Goal: Information Seeking & Learning: Learn about a topic

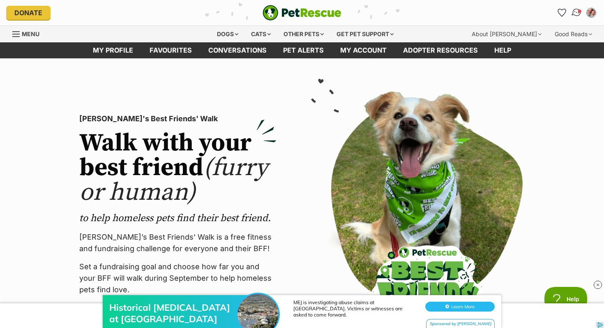
click at [576, 12] on img "Conversations" at bounding box center [576, 12] width 11 height 11
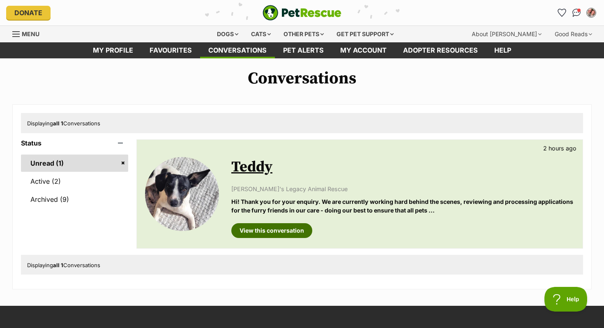
click at [280, 234] on link "View this conversation" at bounding box center [271, 230] width 81 height 15
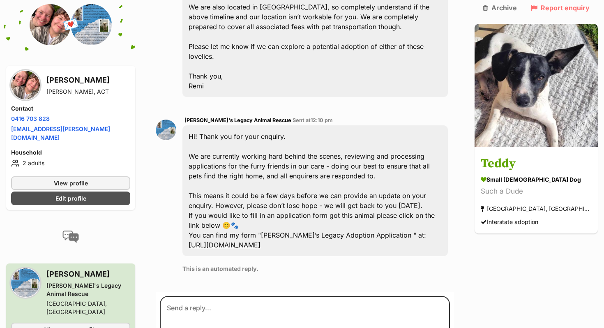
scroll to position [314, 0]
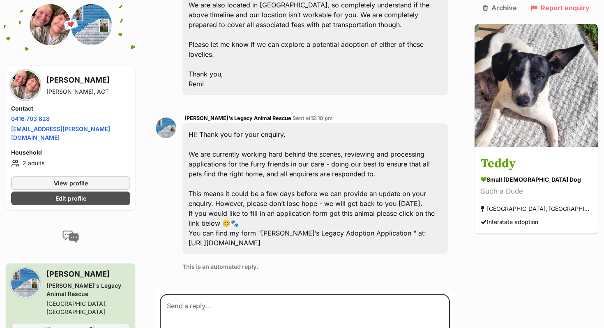
click at [279, 131] on div "Hi! Thank you for your enquiry. We are currently working hard behind the scenes…" at bounding box center [314, 188] width 265 height 131
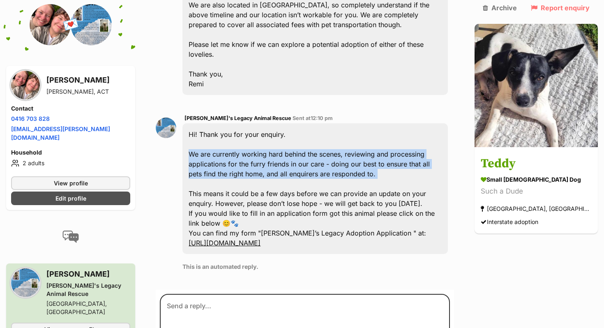
click at [279, 131] on div "Hi! Thank you for your enquiry. We are currently working hard behind the scenes…" at bounding box center [314, 188] width 265 height 131
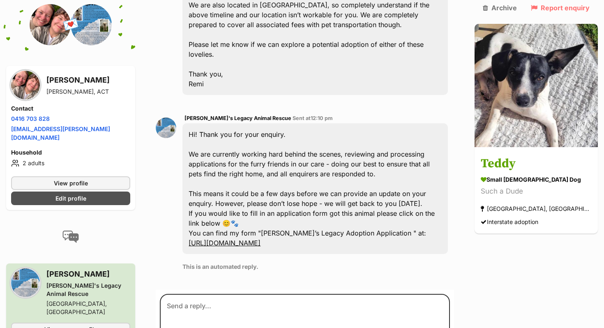
click at [292, 164] on div "Hi! Thank you for your enquiry. We are currently working hard behind the scenes…" at bounding box center [314, 188] width 265 height 131
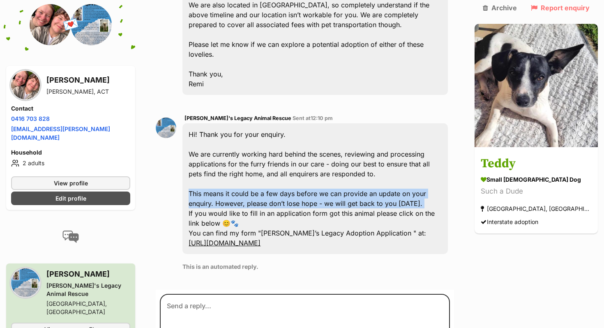
click at [292, 164] on div "Hi! Thank you for your enquiry. We are currently working hard behind the scenes…" at bounding box center [314, 188] width 265 height 131
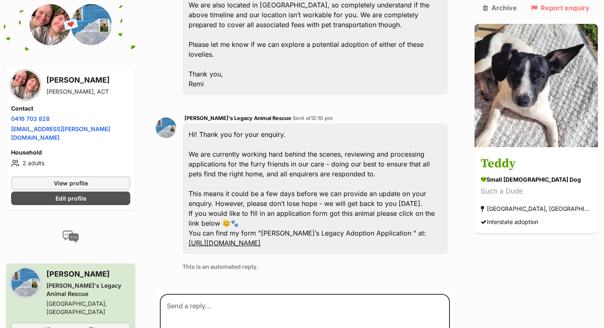
click at [266, 123] on div "Hi! Thank you for your enquiry. We are currently working hard behind the scenes…" at bounding box center [314, 188] width 265 height 131
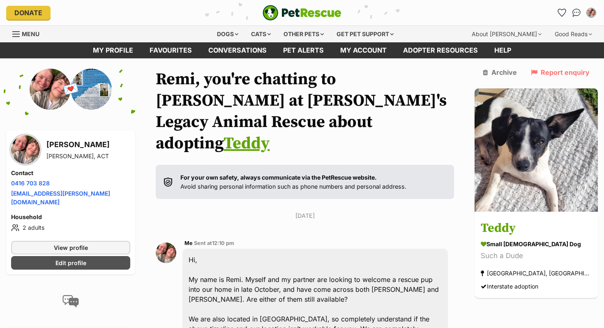
click at [305, 9] on img "PetRescue" at bounding box center [301, 13] width 79 height 16
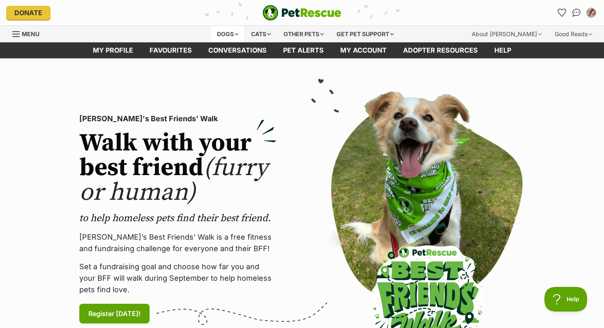
click at [218, 30] on div "Dogs" at bounding box center [227, 34] width 33 height 16
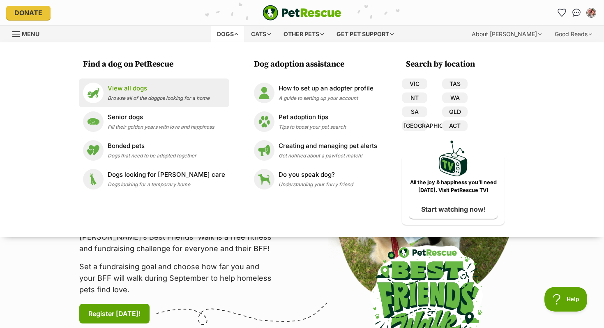
click at [128, 87] on p "View all dogs" at bounding box center [159, 88] width 102 height 9
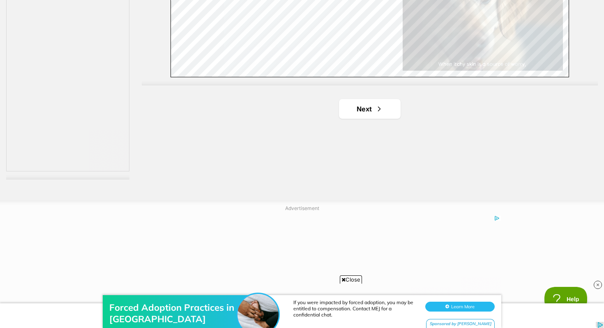
scroll to position [1461, 0]
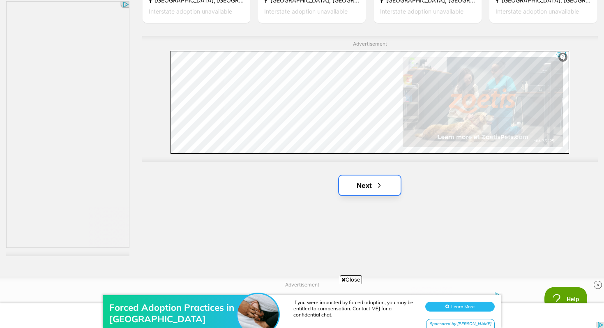
click at [370, 189] on link "Next" at bounding box center [370, 185] width 62 height 20
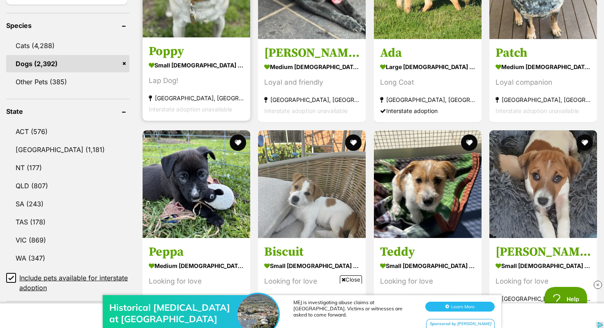
scroll to position [369, 0]
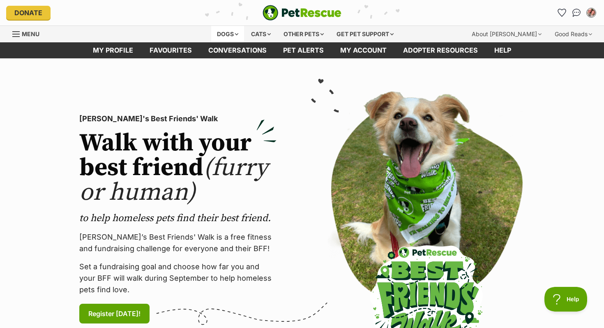
click at [227, 40] on div "Dogs" at bounding box center [227, 34] width 33 height 16
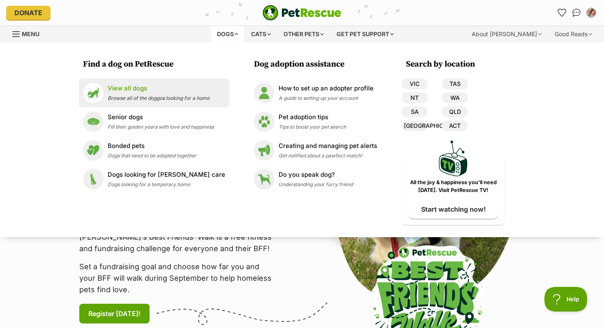
click at [184, 85] on p "View all dogs" at bounding box center [159, 88] width 102 height 9
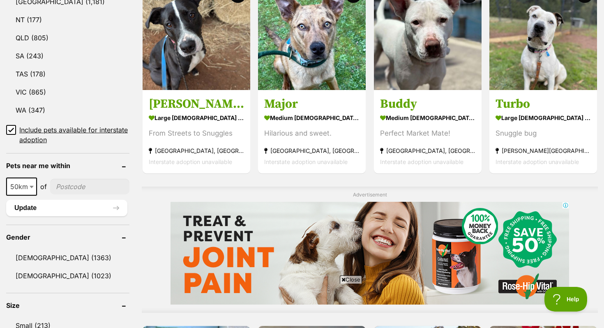
scroll to position [490, 0]
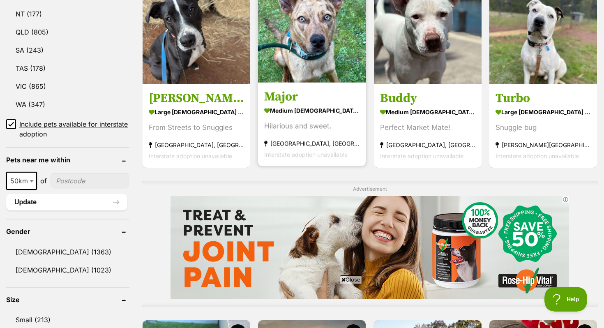
click at [298, 65] on img at bounding box center [312, 29] width 108 height 108
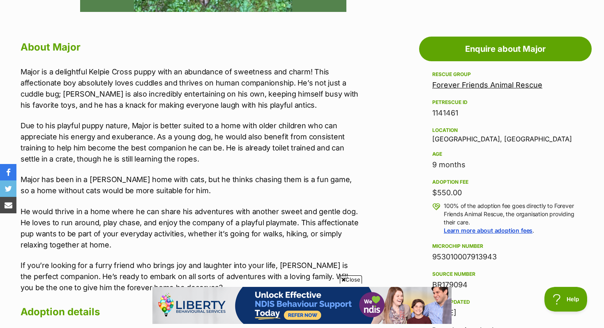
scroll to position [462, 0]
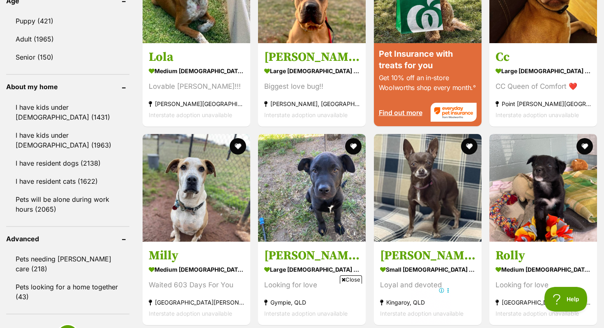
scroll to position [935, 0]
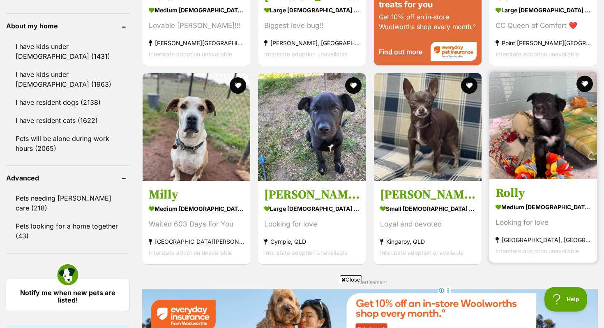
click at [522, 138] on img at bounding box center [543, 125] width 108 height 108
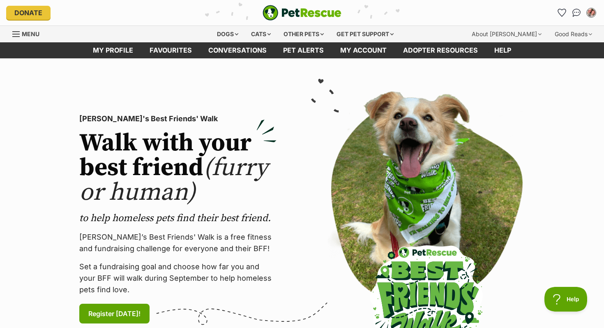
click at [279, 14] on img "PetRescue" at bounding box center [301, 13] width 79 height 16
click at [239, 30] on div "Dogs" at bounding box center [227, 34] width 33 height 16
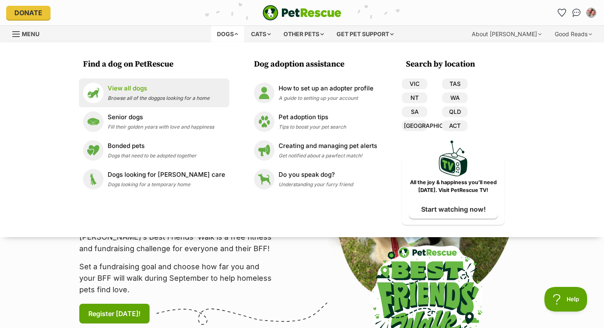
click at [184, 86] on p "View all dogs" at bounding box center [159, 88] width 102 height 9
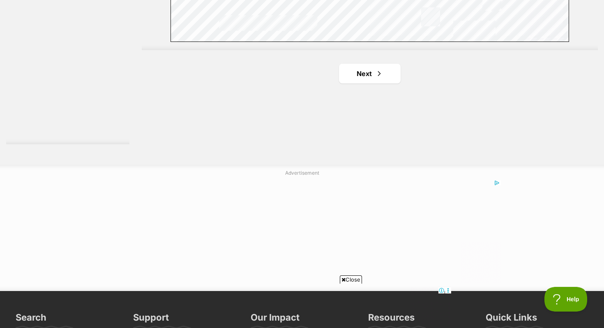
scroll to position [1627, 0]
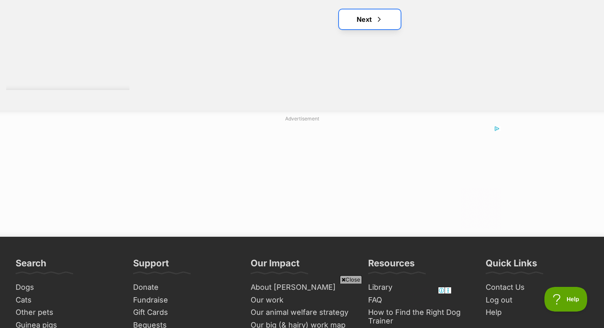
click at [371, 19] on link "Next" at bounding box center [370, 19] width 62 height 20
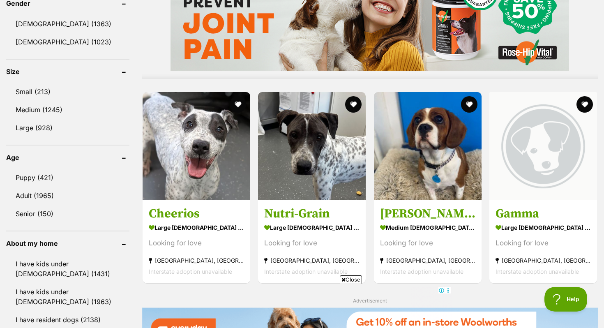
scroll to position [794, 0]
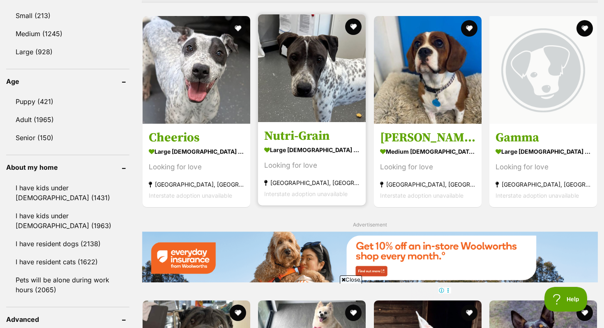
click at [309, 124] on link "Nutri-Grain large male Dog Looking for love Mackay Harbour, QLD Interstate adop…" at bounding box center [312, 163] width 108 height 83
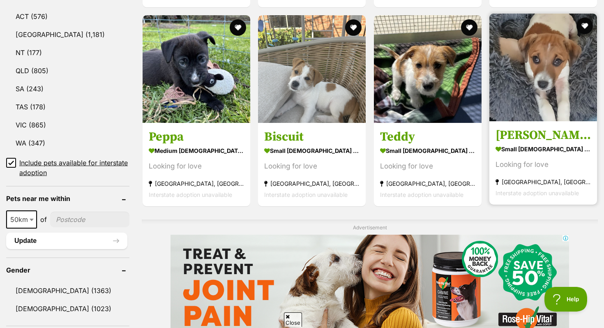
click at [533, 85] on img at bounding box center [543, 68] width 108 height 108
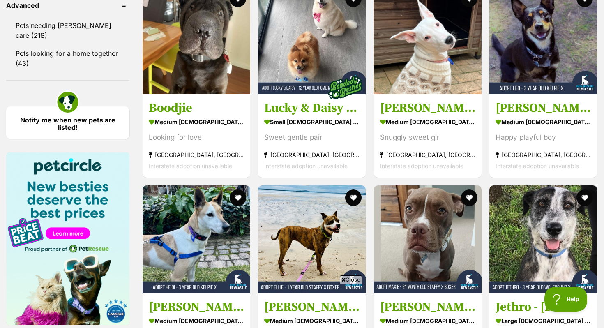
scroll to position [1605, 0]
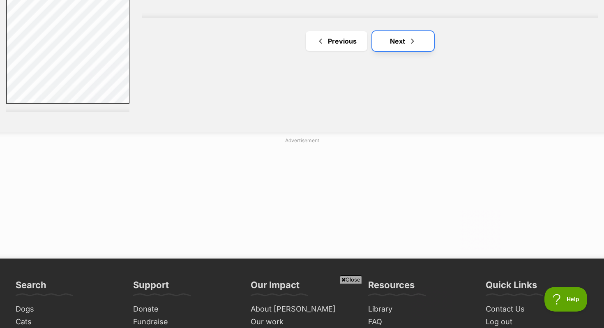
click at [381, 43] on link "Next" at bounding box center [403, 41] width 62 height 20
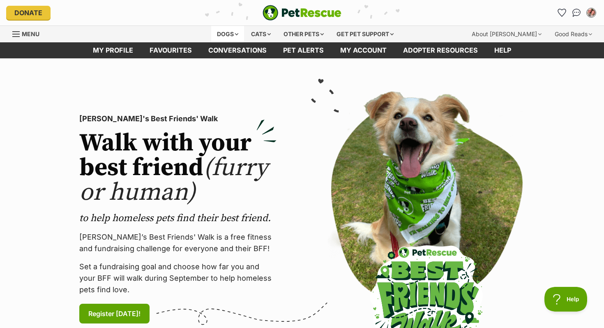
click at [216, 29] on div "Dogs" at bounding box center [227, 34] width 33 height 16
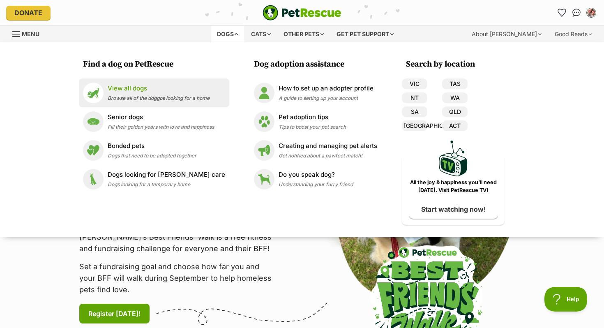
click at [135, 96] on span "Browse all of the doggos looking for a home" at bounding box center [159, 98] width 102 height 6
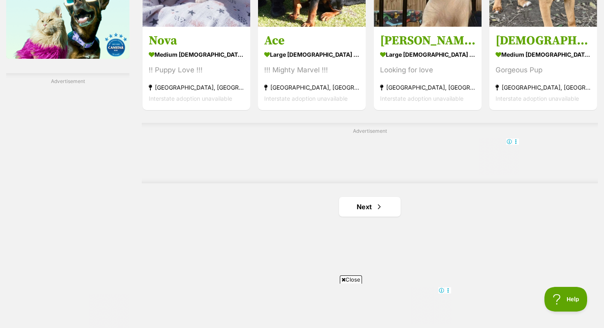
scroll to position [1406, 0]
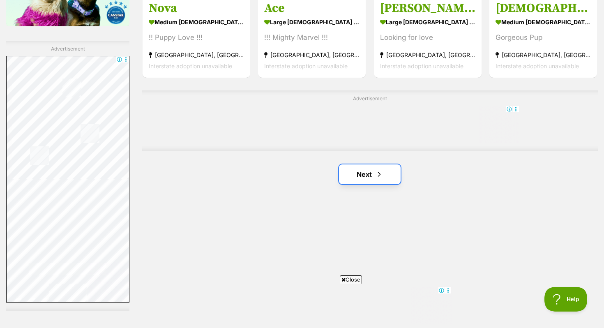
click at [357, 176] on link "Next" at bounding box center [370, 174] width 62 height 20
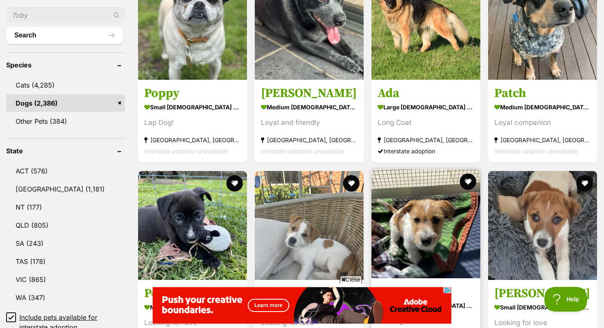
click at [391, 198] on img at bounding box center [425, 223] width 109 height 109
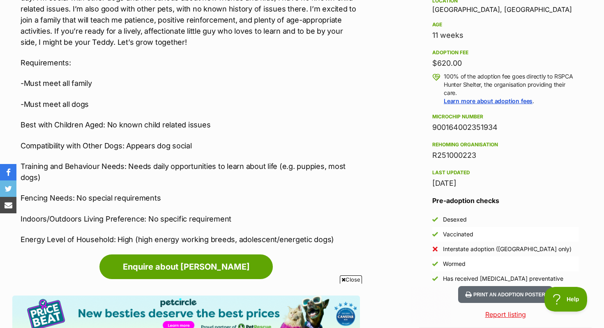
scroll to position [619, 0]
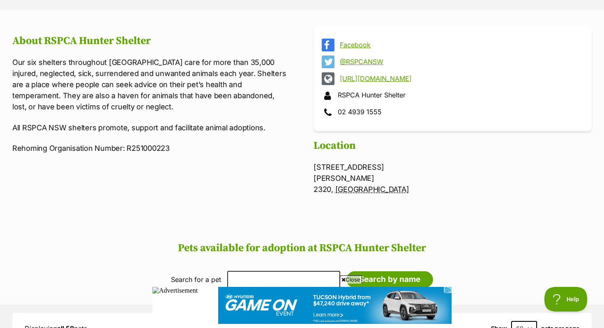
click at [253, 93] on p "Our six shelters throughout [GEOGRAPHIC_DATA] care for more than 35,000 injured…" at bounding box center [151, 84] width 278 height 55
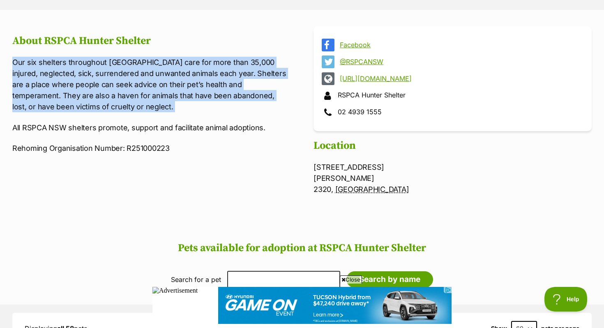
click at [253, 93] on p "Our six shelters throughout NSW care for more than 35,000 injured, neglected, s…" at bounding box center [151, 84] width 278 height 55
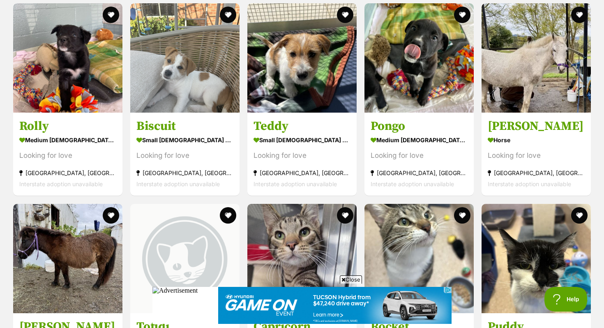
scroll to position [736, 0]
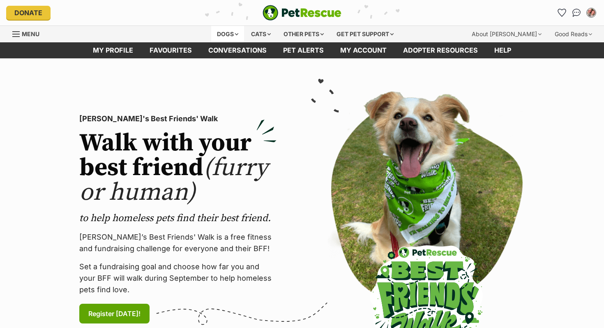
click at [217, 28] on div "Dogs" at bounding box center [227, 34] width 33 height 16
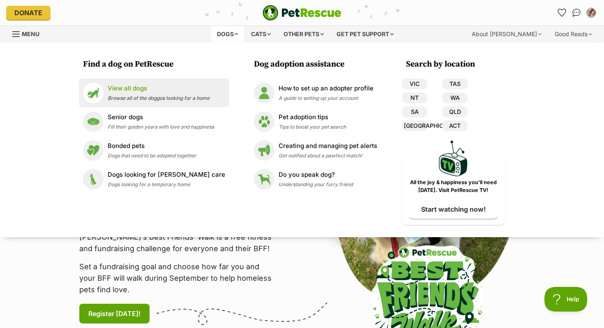
click at [138, 90] on p "View all dogs" at bounding box center [159, 88] width 102 height 9
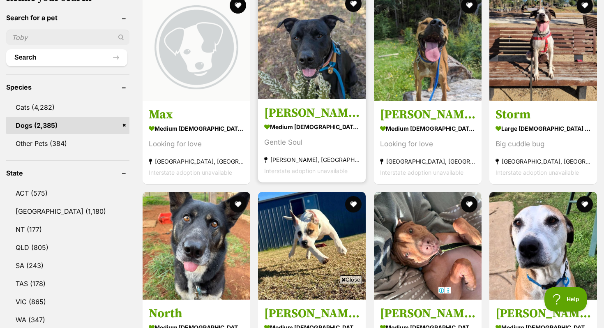
scroll to position [202, 0]
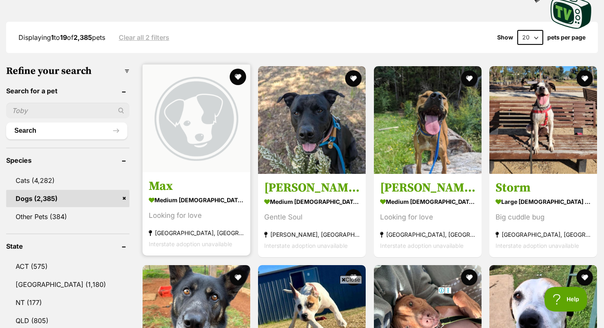
click at [188, 114] on img at bounding box center [196, 118] width 108 height 108
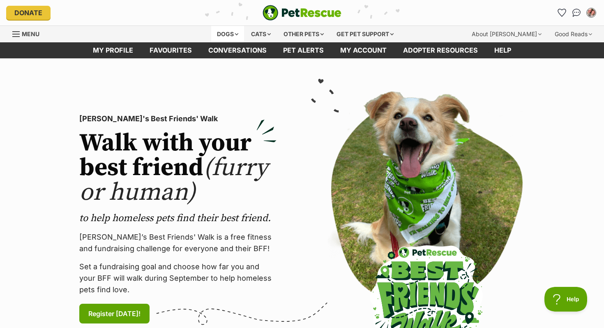
click at [218, 34] on div "Dogs" at bounding box center [227, 34] width 33 height 16
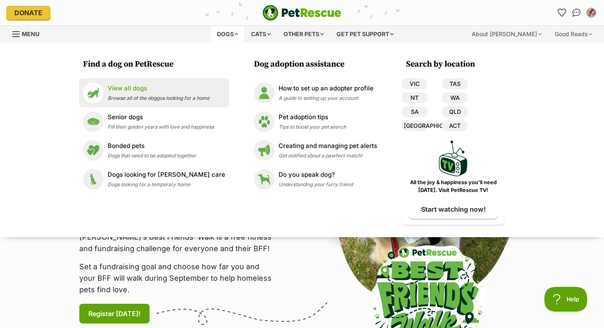
click at [145, 87] on p "View all dogs" at bounding box center [159, 88] width 102 height 9
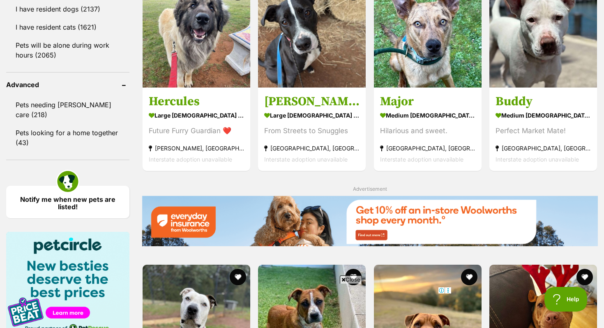
scroll to position [977, 0]
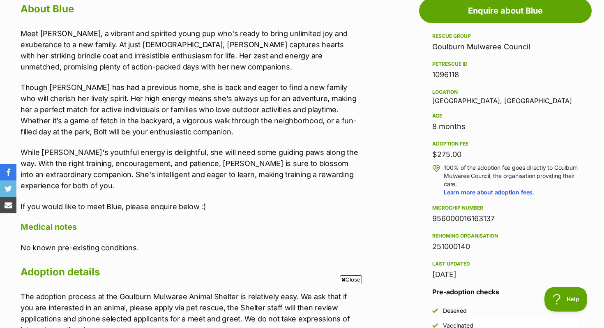
scroll to position [503, 0]
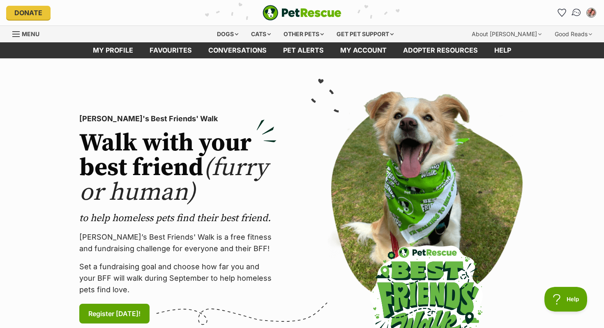
click at [575, 12] on img "Conversations" at bounding box center [576, 12] width 11 height 11
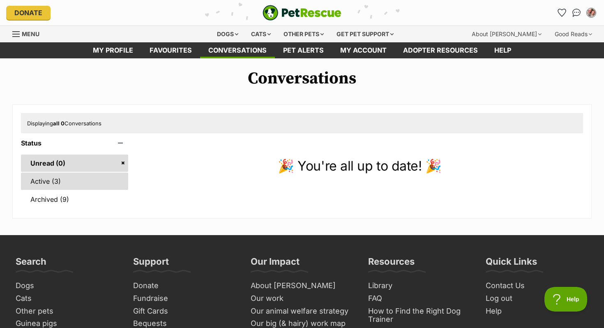
click at [48, 179] on link "Active (3)" at bounding box center [74, 180] width 107 height 17
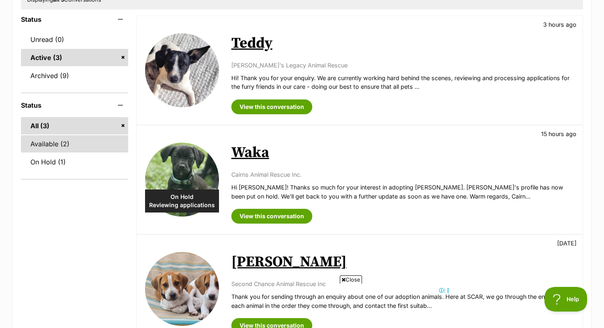
click at [59, 140] on link "Available (2)" at bounding box center [74, 143] width 107 height 17
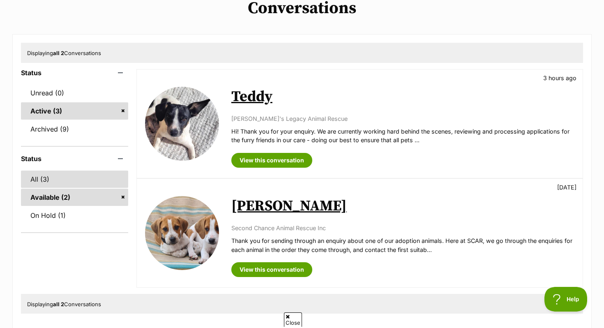
scroll to position [72, 0]
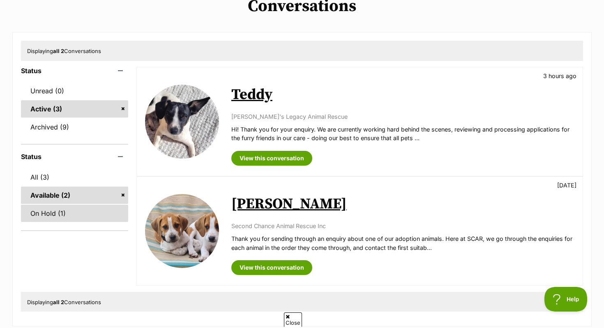
click at [50, 211] on link "On Hold (1)" at bounding box center [74, 212] width 107 height 17
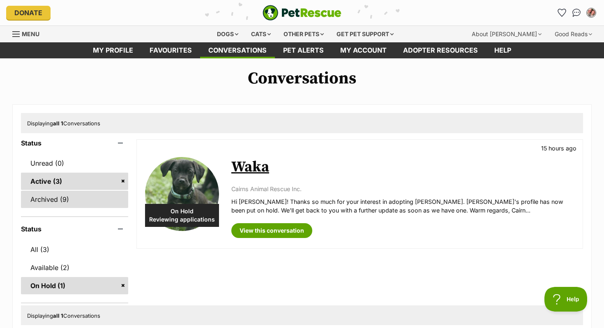
click at [63, 198] on link "Archived (9)" at bounding box center [74, 199] width 107 height 17
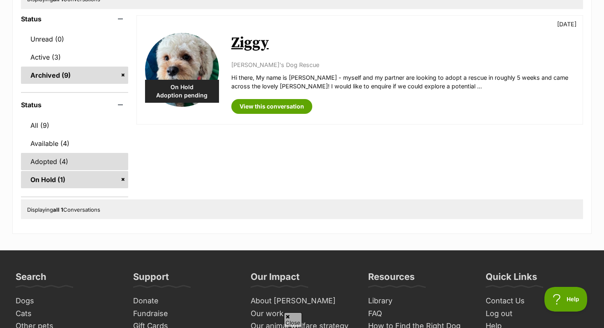
click at [61, 161] on link "Adopted (4)" at bounding box center [74, 161] width 107 height 17
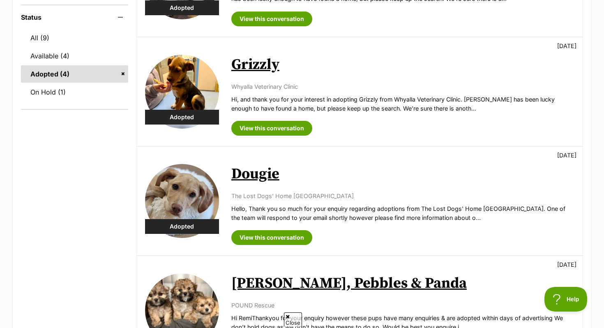
scroll to position [118, 0]
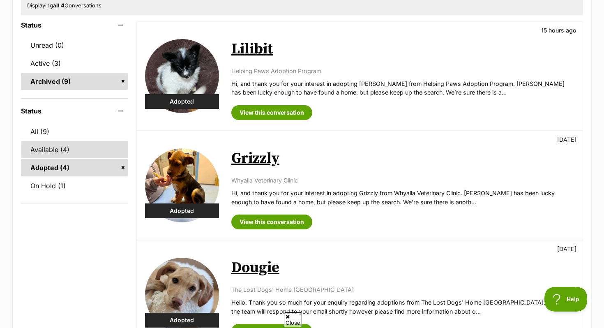
click at [63, 146] on link "Available (4)" at bounding box center [74, 149] width 107 height 17
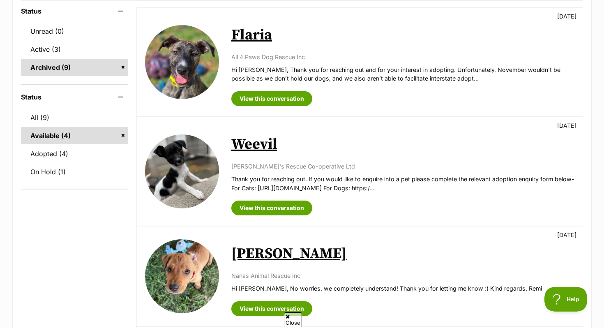
scroll to position [310, 0]
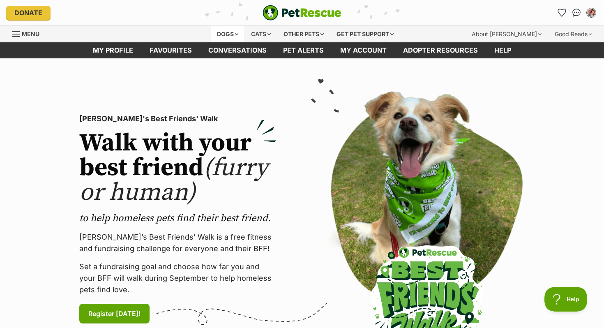
click at [238, 31] on div "Dogs" at bounding box center [227, 34] width 33 height 16
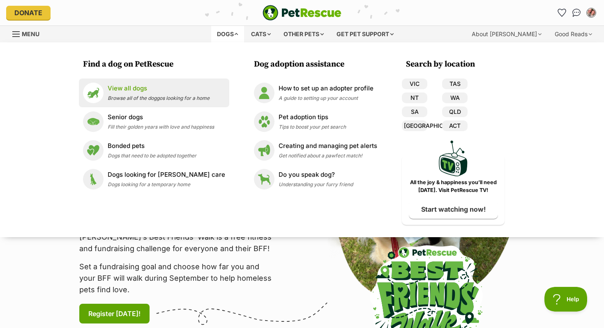
click at [168, 84] on p "View all dogs" at bounding box center [159, 88] width 102 height 9
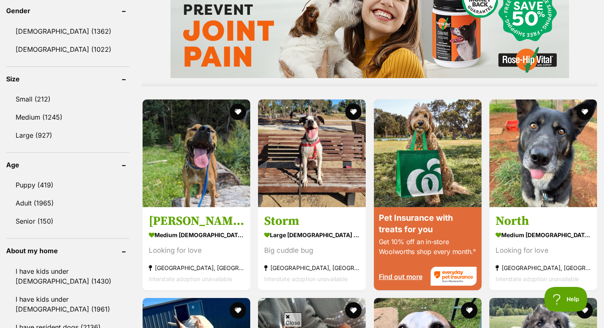
scroll to position [714, 0]
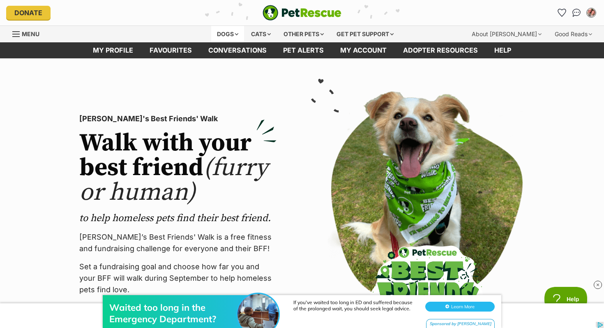
click at [218, 32] on div "Dogs" at bounding box center [227, 34] width 33 height 16
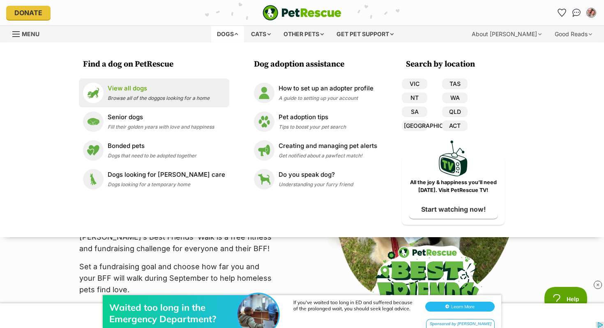
click at [163, 90] on p "View all dogs" at bounding box center [159, 88] width 102 height 9
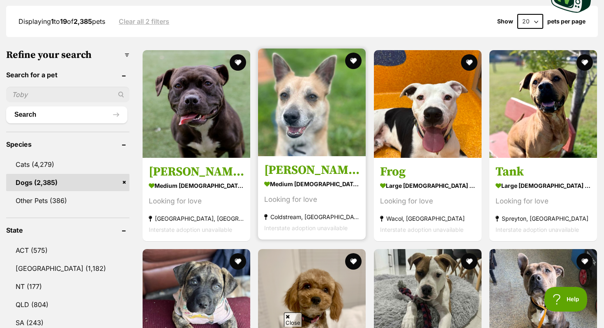
click at [285, 97] on img at bounding box center [312, 102] width 108 height 108
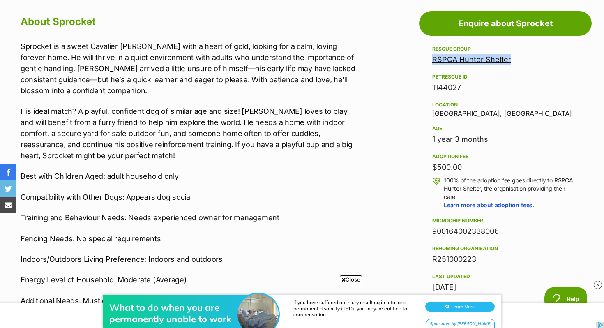
scroll to position [593, 0]
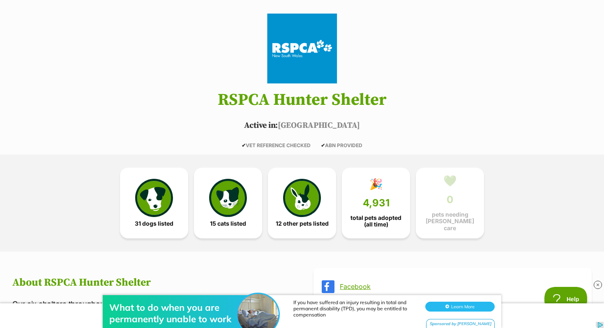
scroll to position [230, 0]
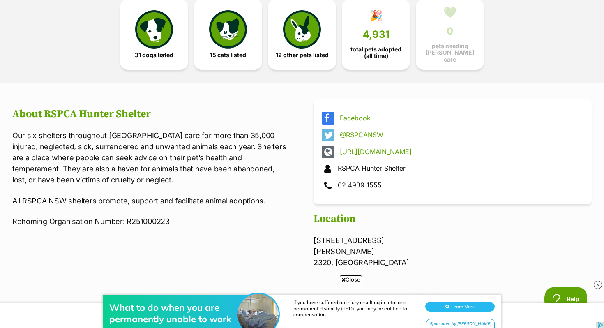
click at [356, 149] on link "[URL][DOMAIN_NAME]" at bounding box center [460, 151] width 240 height 7
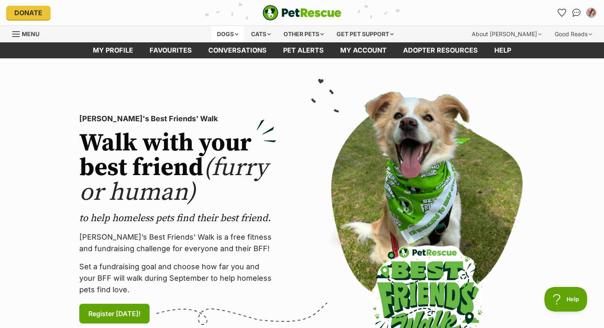
click at [234, 34] on div "Dogs" at bounding box center [227, 34] width 33 height 16
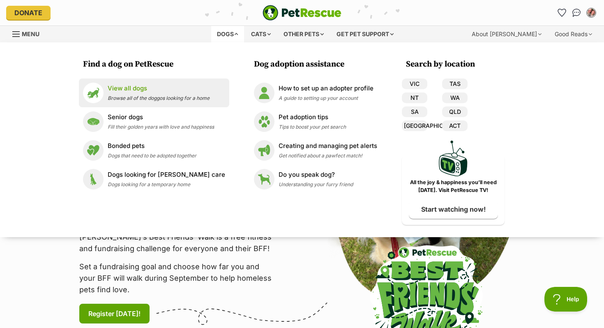
click at [134, 94] on div "View all dogs Browse all of the doggos looking for a home" at bounding box center [159, 93] width 102 height 18
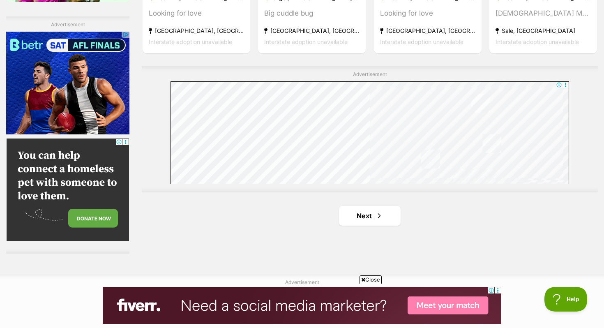
scroll to position [1818, 0]
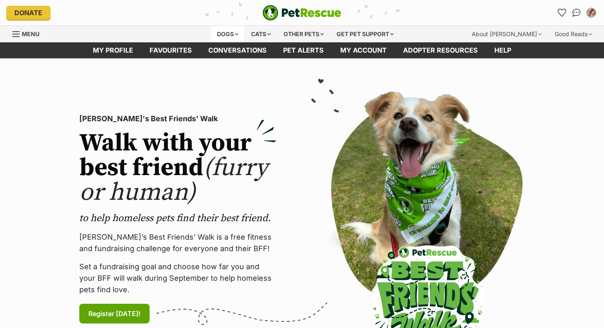
click at [215, 30] on div "Dogs" at bounding box center [227, 34] width 33 height 16
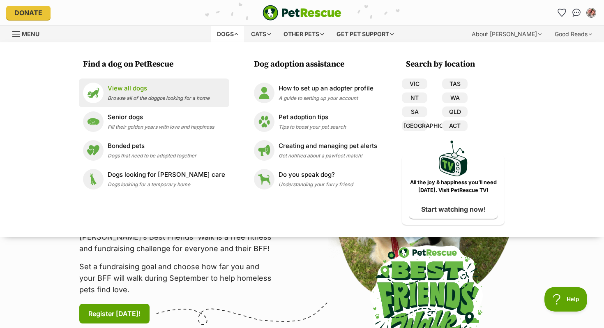
click at [155, 93] on div "View all dogs Browse all of the doggos looking for a home" at bounding box center [159, 93] width 102 height 18
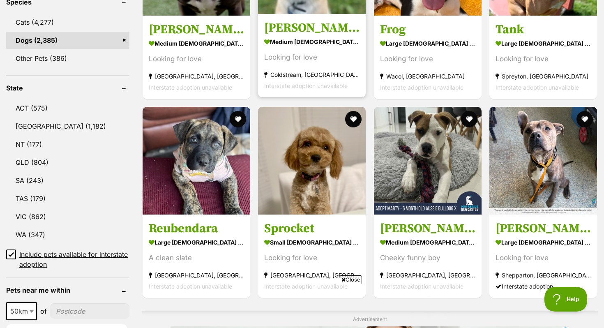
scroll to position [0, 123]
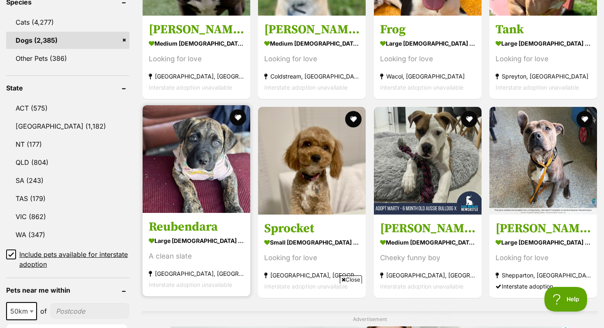
click at [168, 186] on img at bounding box center [196, 159] width 108 height 108
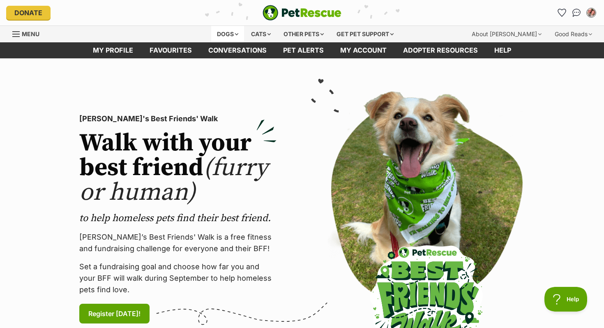
click at [223, 32] on div "Dogs" at bounding box center [227, 34] width 33 height 16
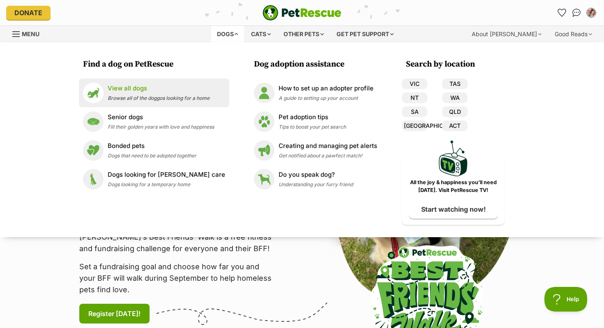
click at [152, 83] on link "View all dogs Browse all of the doggos looking for a home" at bounding box center [154, 93] width 142 height 21
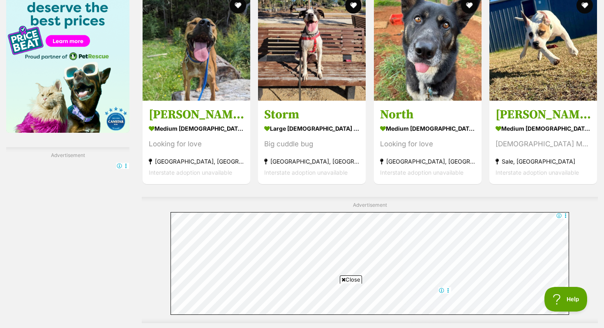
scroll to position [1299, 0]
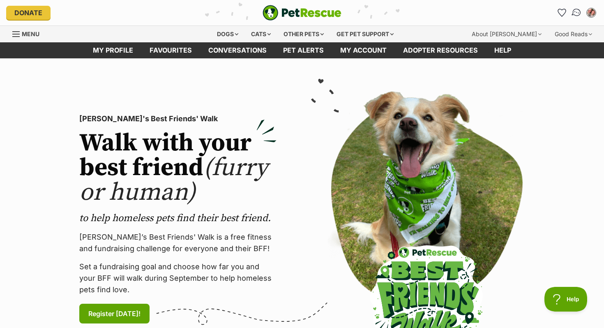
click at [579, 12] on img "Conversations" at bounding box center [576, 12] width 11 height 11
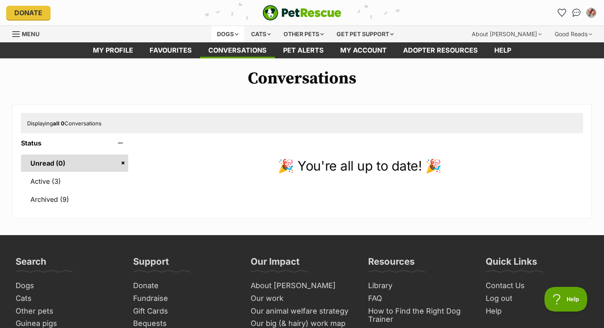
click at [220, 32] on div "Dogs" at bounding box center [227, 34] width 33 height 16
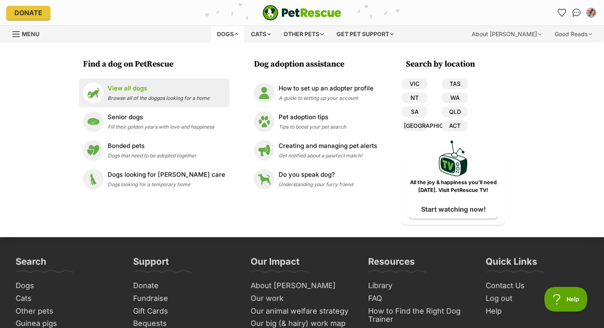
click at [178, 90] on p "View all dogs" at bounding box center [159, 88] width 102 height 9
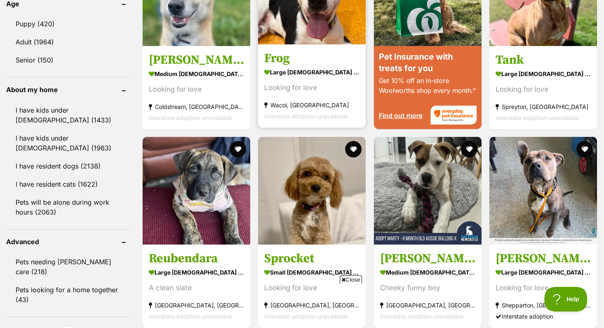
scroll to position [1088, 0]
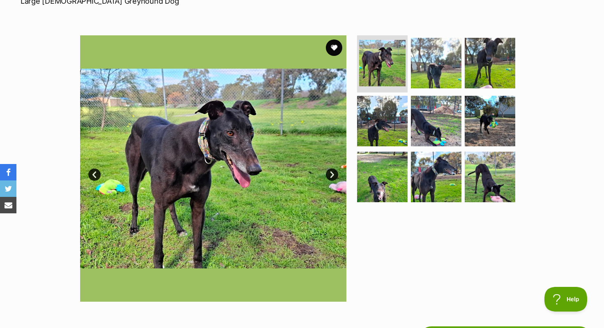
scroll to position [349, 0]
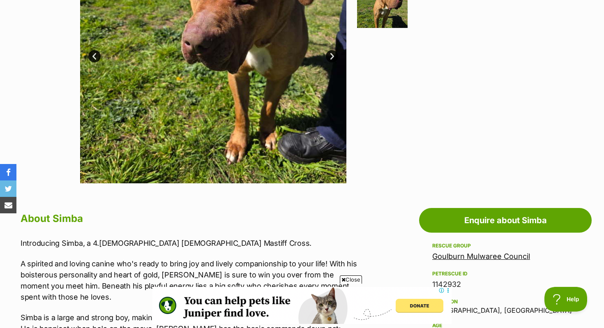
scroll to position [335, 0]
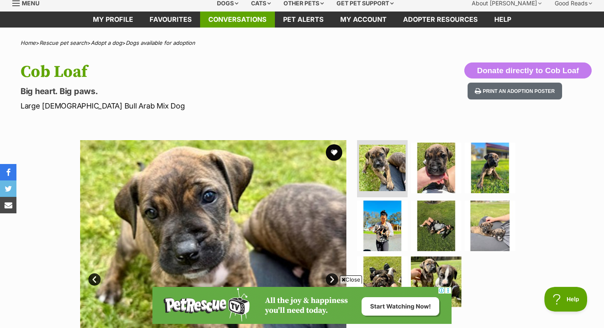
scroll to position [4, 0]
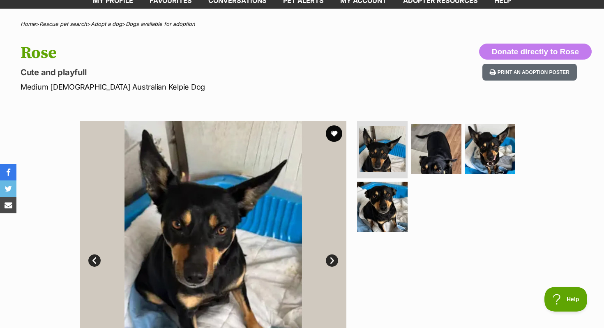
scroll to position [323, 0]
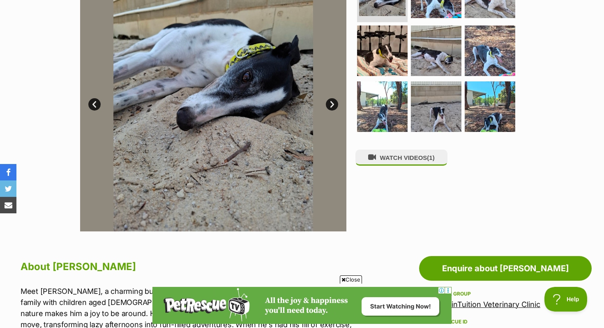
scroll to position [388, 0]
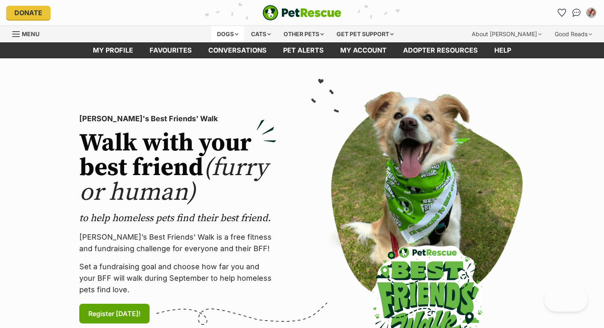
click at [229, 28] on div "Dogs" at bounding box center [227, 34] width 33 height 16
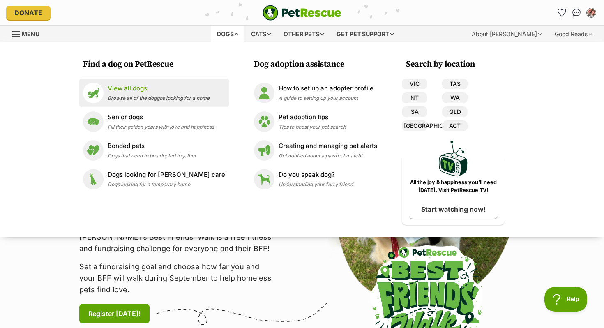
click at [170, 99] on span "Browse all of the doggos looking for a home" at bounding box center [159, 98] width 102 height 6
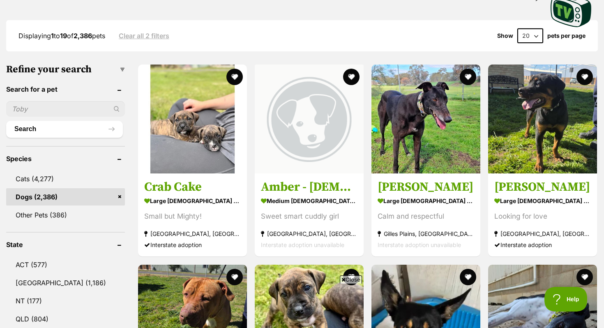
scroll to position [337, 0]
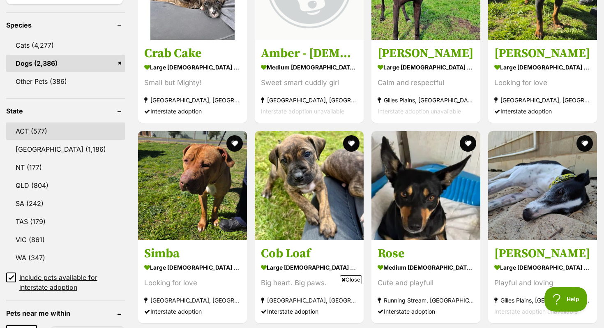
click at [66, 135] on link "ACT (577)" at bounding box center [65, 130] width 119 height 17
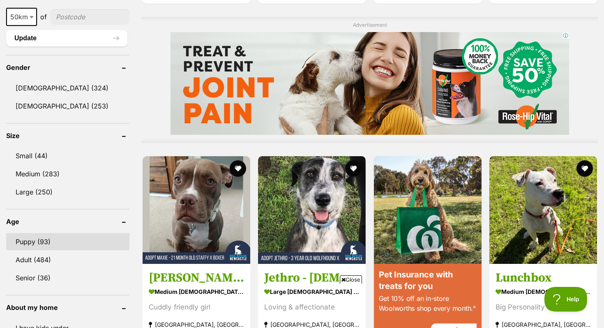
click at [41, 234] on link "Puppy (93)" at bounding box center [67, 241] width 123 height 17
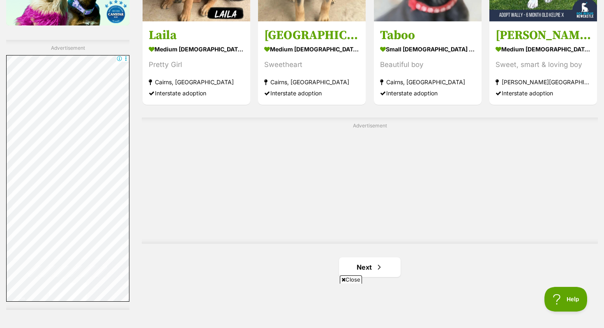
scroll to position [1380, 0]
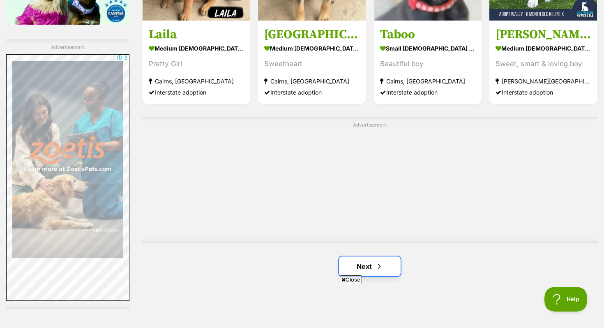
click at [368, 265] on link "Next" at bounding box center [370, 266] width 62 height 20
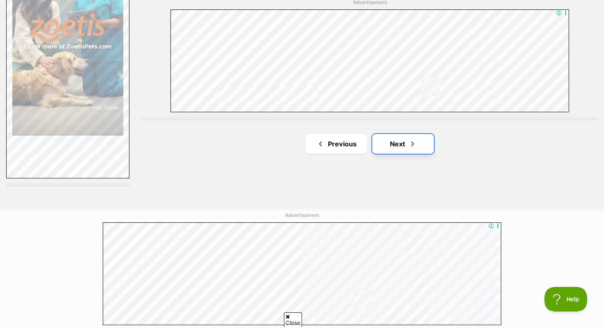
click at [392, 136] on link "Next" at bounding box center [403, 144] width 62 height 20
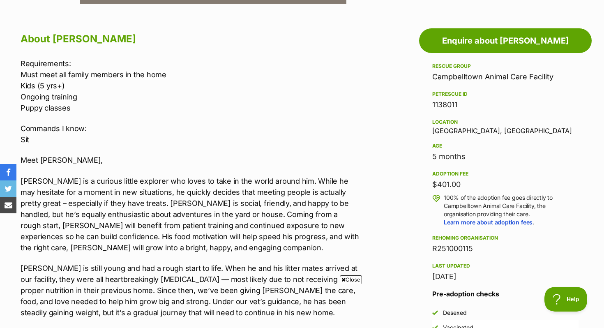
click at [457, 78] on link "Campbelltown Animal Care Facility" at bounding box center [492, 76] width 121 height 9
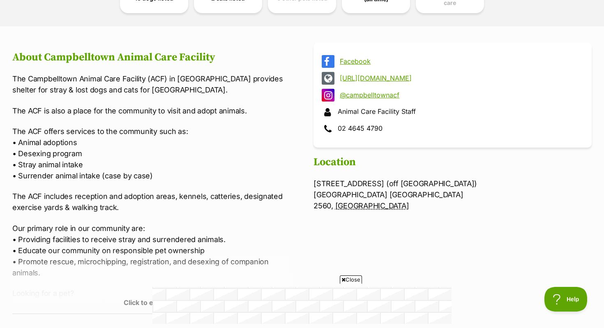
click at [358, 74] on link "https://www.campbelltown.nsw.gov.au/Animals-and-Pets/Animals-For-Adoption" at bounding box center [460, 77] width 240 height 7
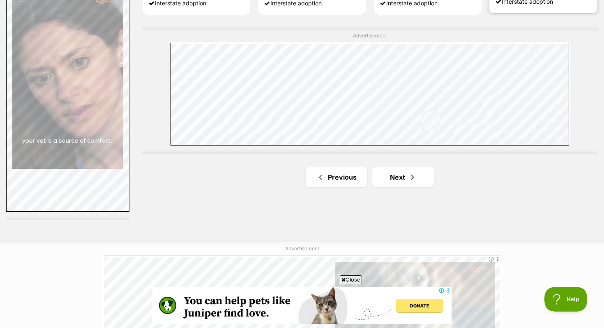
scroll to position [1492, 0]
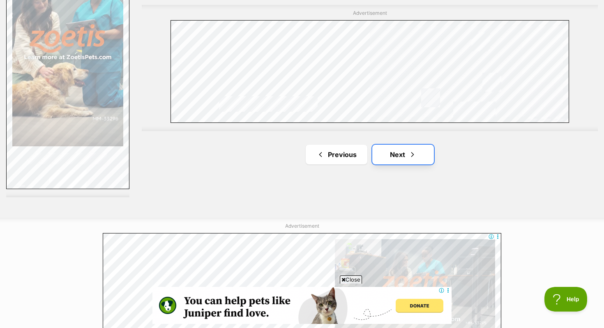
click at [412, 158] on span "Next page" at bounding box center [412, 154] width 8 height 10
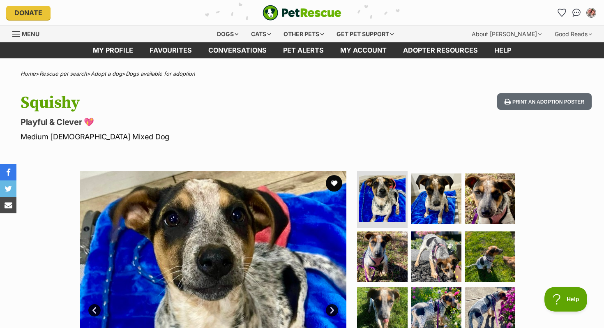
scroll to position [162, 0]
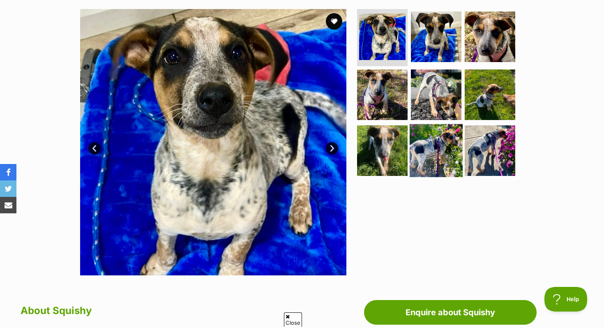
click at [440, 148] on img at bounding box center [435, 150] width 53 height 53
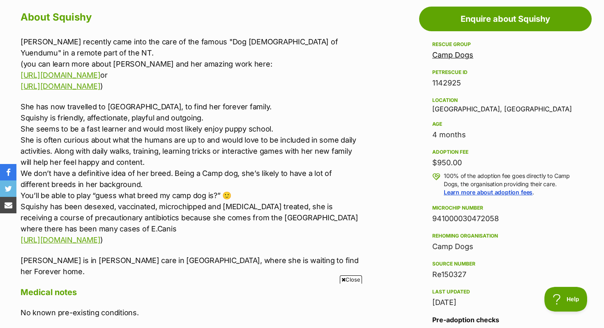
scroll to position [0, 0]
click at [147, 128] on p "She has now travelled to Victoria, to find her forever family. Squishy is frien…" at bounding box center [190, 173] width 339 height 144
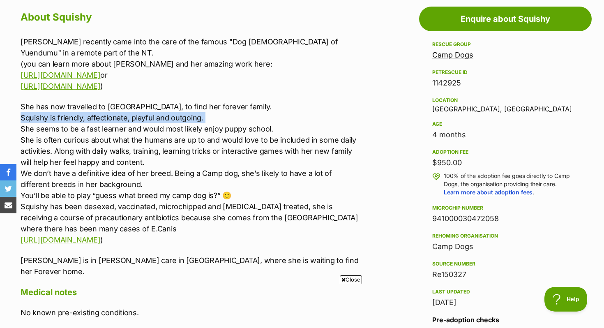
click at [147, 128] on p "She has now travelled to Victoria, to find her forever family. Squishy is frien…" at bounding box center [190, 173] width 339 height 144
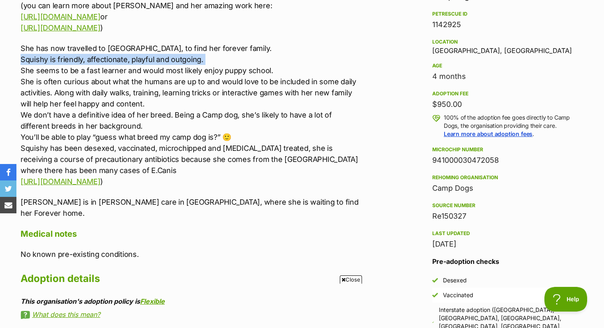
scroll to position [499, 0]
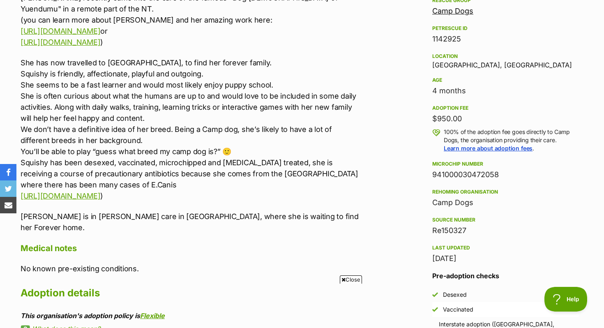
click at [122, 110] on p "She has now travelled to Victoria, to find her forever family. Squishy is frien…" at bounding box center [190, 129] width 339 height 144
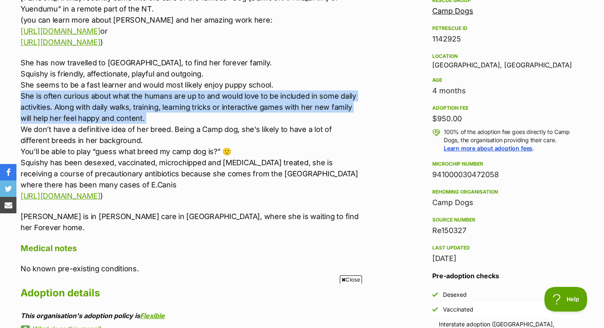
click at [122, 110] on p "She has now travelled to Victoria, to find her forever family. Squishy is frien…" at bounding box center [190, 129] width 339 height 144
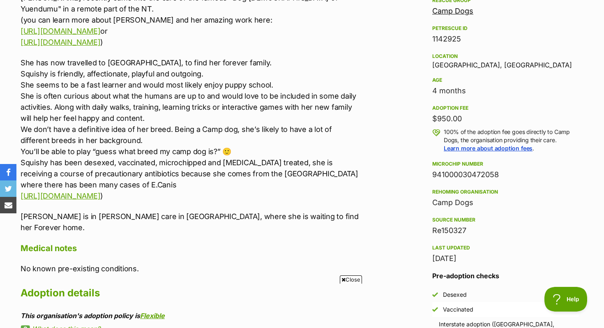
click at [141, 160] on p "She has now travelled to Victoria, to find her forever family. Squishy is frien…" at bounding box center [190, 129] width 339 height 144
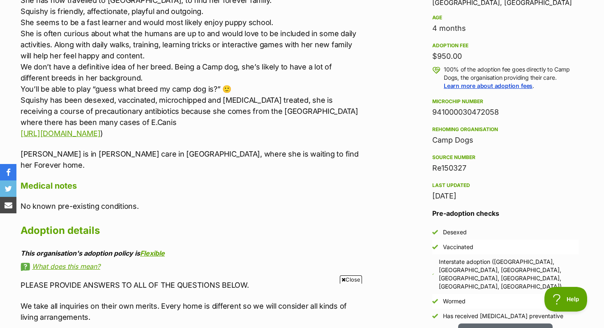
click at [144, 126] on p "She has now travelled to Victoria, to find her forever family. Squishy is frien…" at bounding box center [190, 67] width 339 height 144
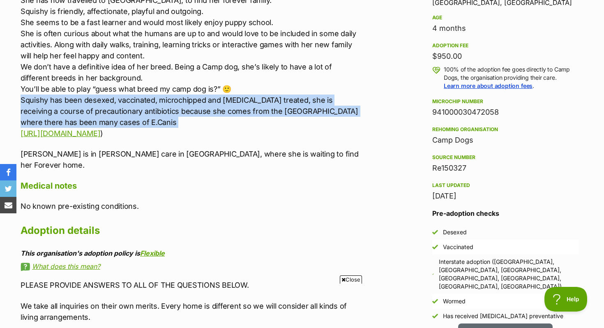
click at [144, 126] on p "She has now travelled to Victoria, to find her forever family. Squishy is frien…" at bounding box center [190, 67] width 339 height 144
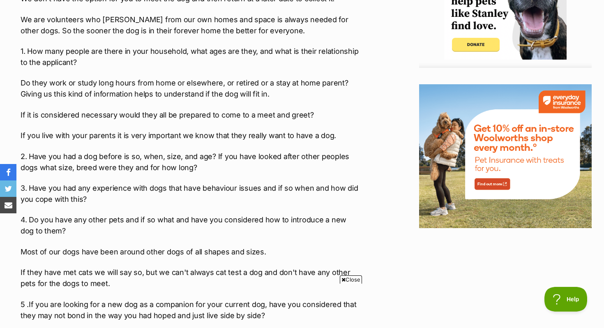
scroll to position [981, 0]
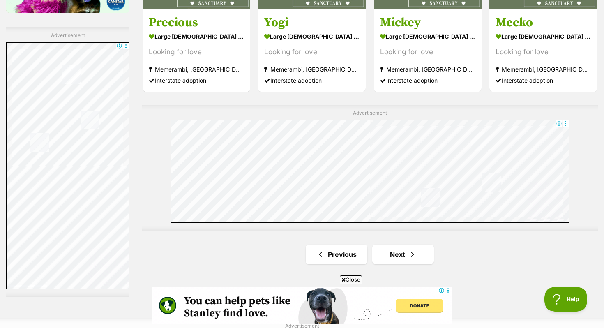
scroll to position [1412, 0]
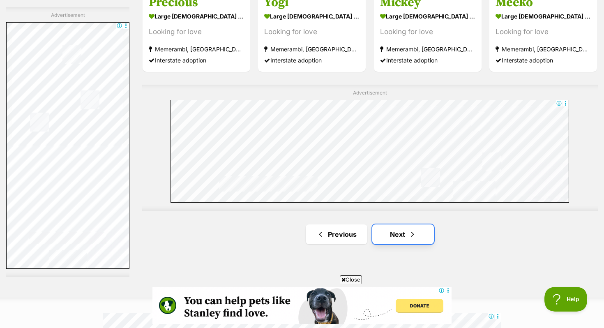
click at [399, 237] on link "Next" at bounding box center [403, 234] width 62 height 20
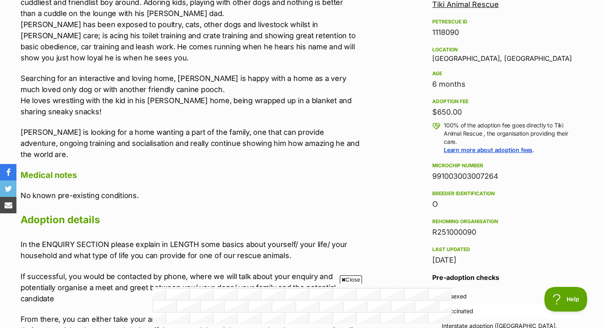
scroll to position [545, 0]
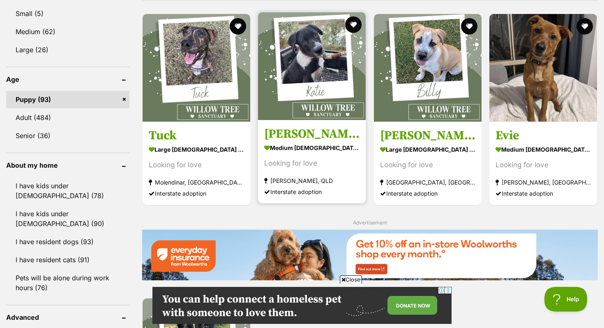
scroll to position [795, 0]
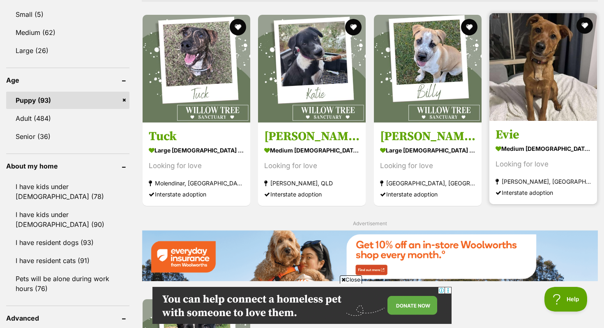
click at [535, 40] on img at bounding box center [543, 67] width 108 height 108
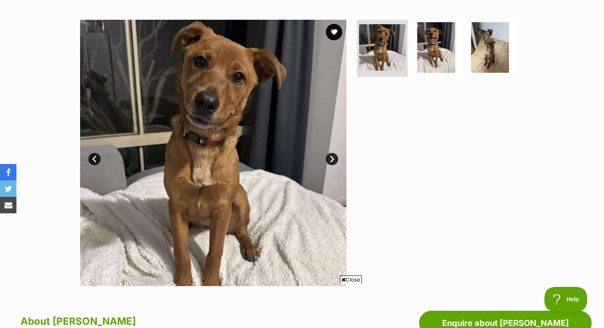
scroll to position [88, 0]
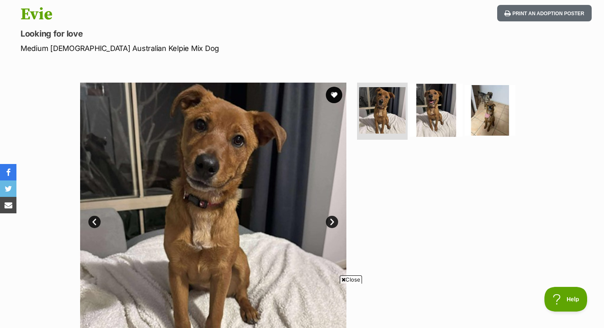
click at [434, 102] on img at bounding box center [435, 109] width 53 height 53
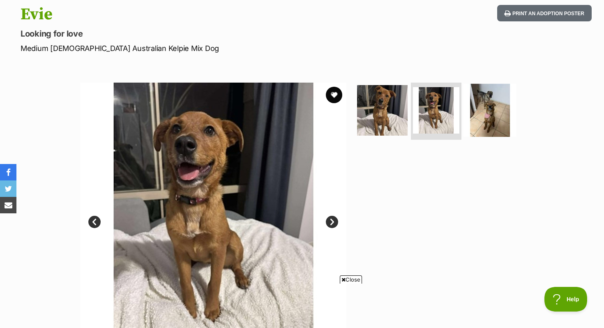
click at [487, 106] on img at bounding box center [489, 109] width 53 height 53
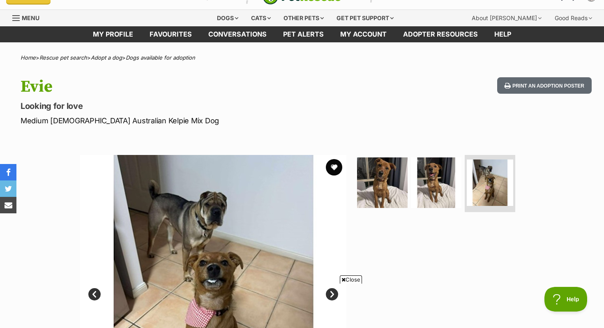
scroll to position [0, 0]
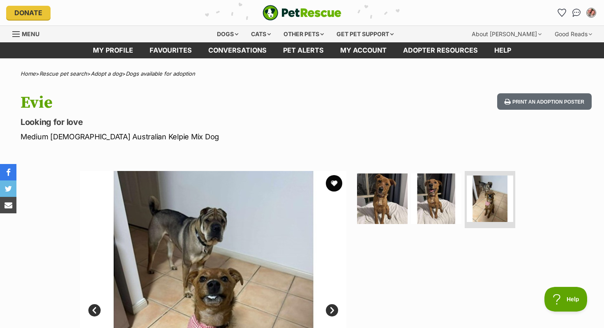
click at [282, 16] on img "PetRescue" at bounding box center [301, 13] width 79 height 16
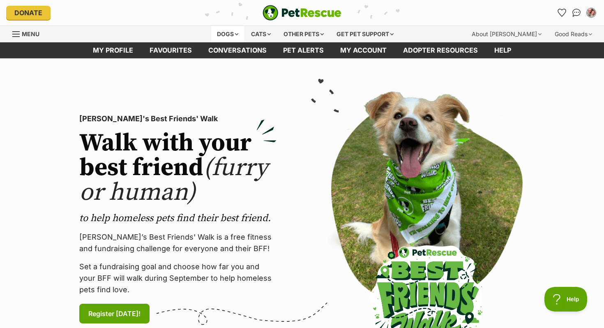
click at [218, 38] on div "Dogs" at bounding box center [227, 34] width 33 height 16
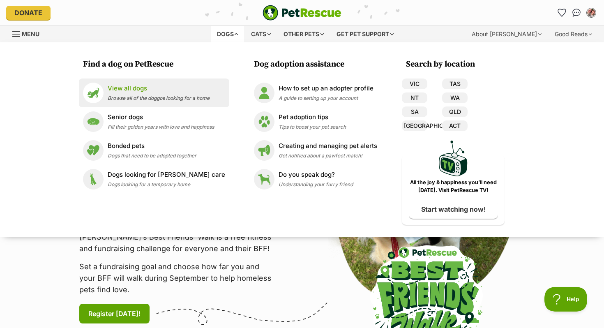
click at [142, 85] on p "View all dogs" at bounding box center [159, 88] width 102 height 9
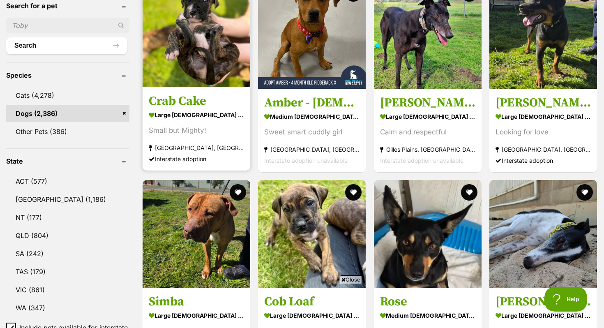
scroll to position [272, 0]
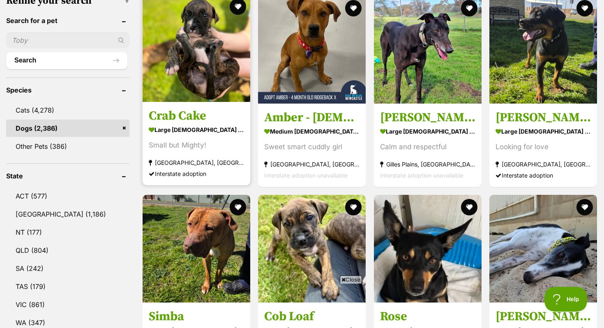
click at [188, 81] on img at bounding box center [196, 48] width 108 height 108
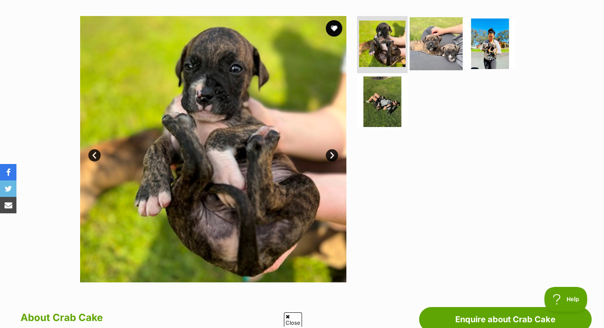
click at [440, 33] on img at bounding box center [435, 43] width 53 height 53
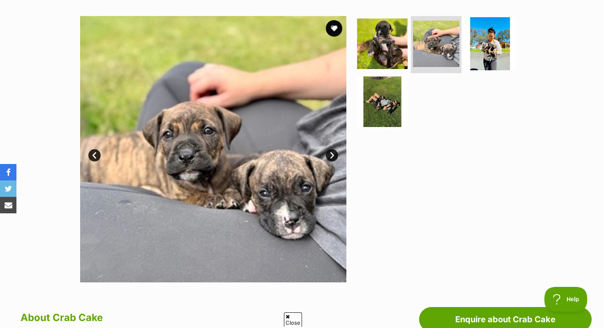
click at [499, 38] on img at bounding box center [489, 43] width 53 height 53
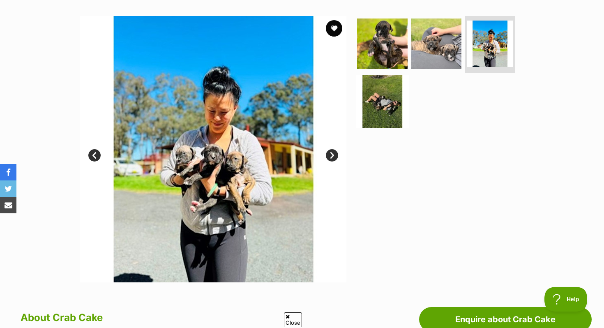
click at [376, 106] on img at bounding box center [382, 101] width 53 height 53
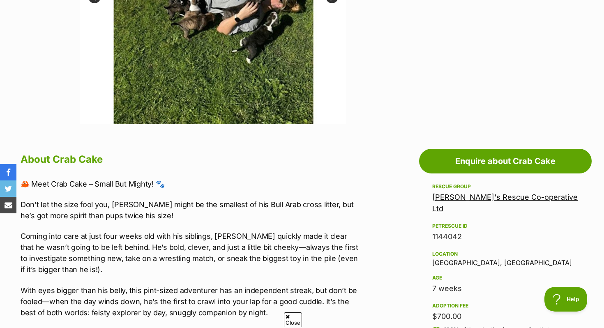
scroll to position [452, 0]
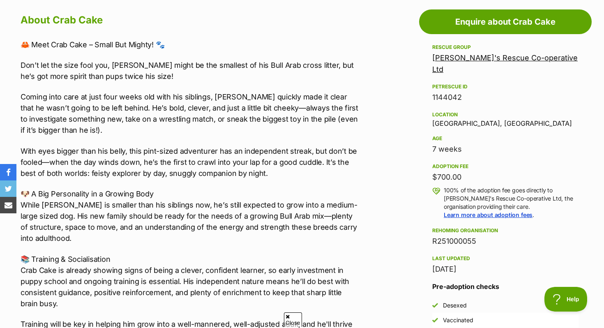
click at [148, 71] on p "Don’t let the size fool you, [PERSON_NAME] might be the smallest of his Bull Ar…" at bounding box center [190, 71] width 339 height 22
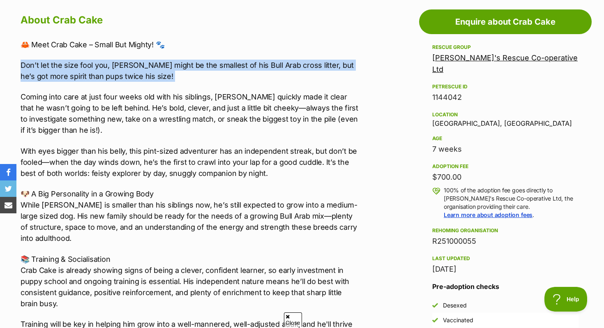
click at [148, 71] on p "Don’t let the size fool you, Crab Cake might be the smallest of his Bull Arab c…" at bounding box center [190, 71] width 339 height 22
click at [152, 67] on p "Don’t let the size fool you, Crab Cake might be the smallest of his Bull Arab c…" at bounding box center [190, 71] width 339 height 22
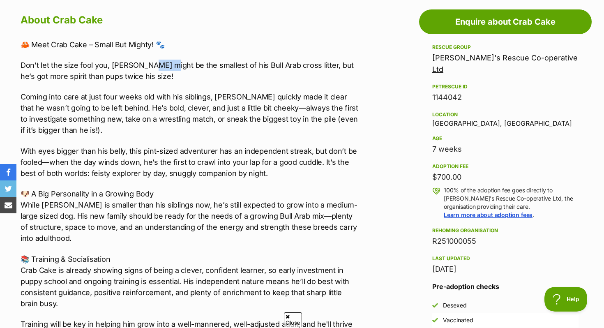
click at [152, 67] on p "Don’t let the size fool you, Crab Cake might be the smallest of his Bull Arab c…" at bounding box center [190, 71] width 339 height 22
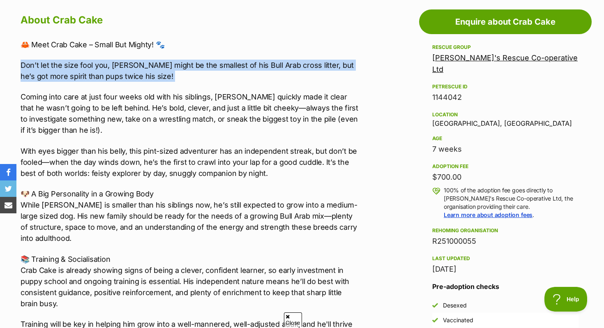
click at [152, 67] on p "Don’t let the size fool you, Crab Cake might be the smallest of his Bull Arab c…" at bounding box center [190, 71] width 339 height 22
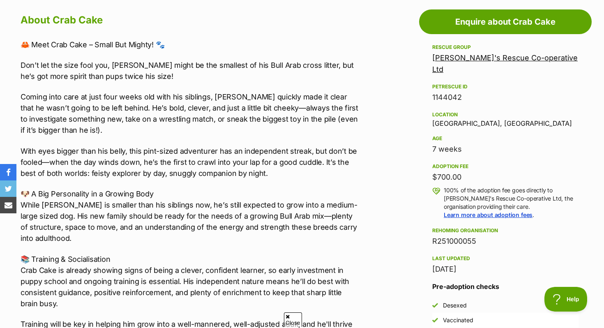
click at [144, 115] on p "Coming into care at just four weeks old with his siblings, Crab Cake quickly ma…" at bounding box center [190, 113] width 339 height 44
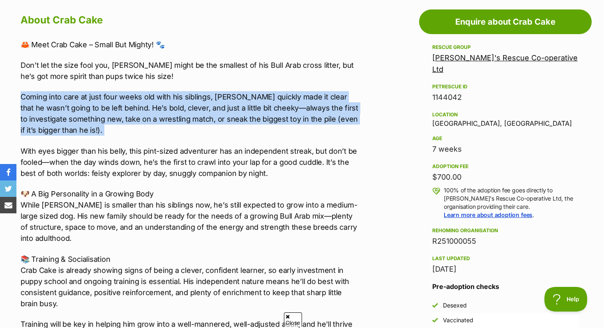
click at [144, 115] on p "Coming into care at just four weeks old with his siblings, Crab Cake quickly ma…" at bounding box center [190, 113] width 339 height 44
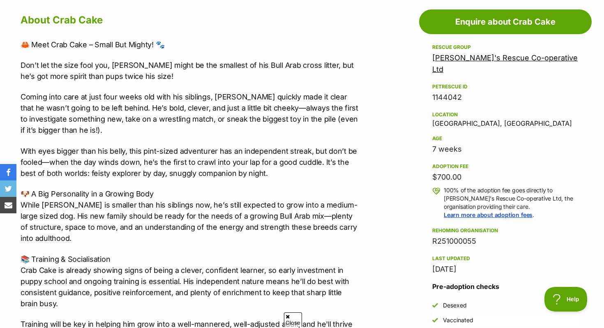
click at [145, 174] on p "With eyes bigger than his belly, this pint-sized adventurer has an independent …" at bounding box center [190, 161] width 339 height 33
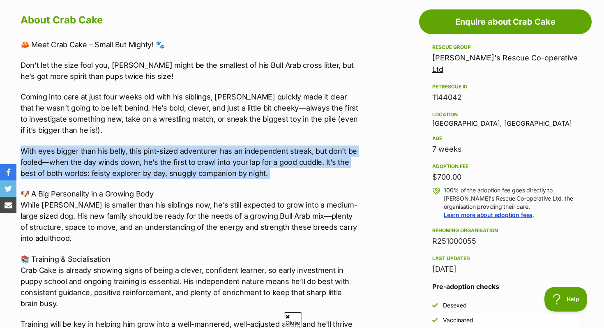
click at [145, 174] on p "With eyes bigger than his belly, this pint-sized adventurer has an independent …" at bounding box center [190, 161] width 339 height 33
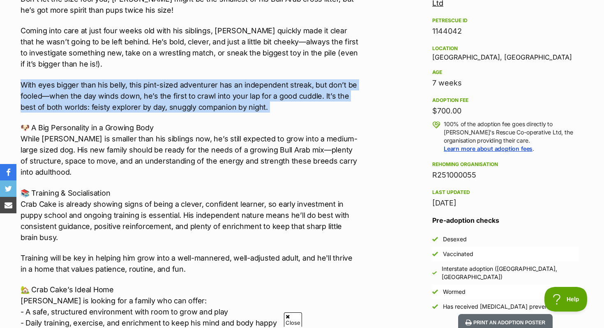
scroll to position [520, 0]
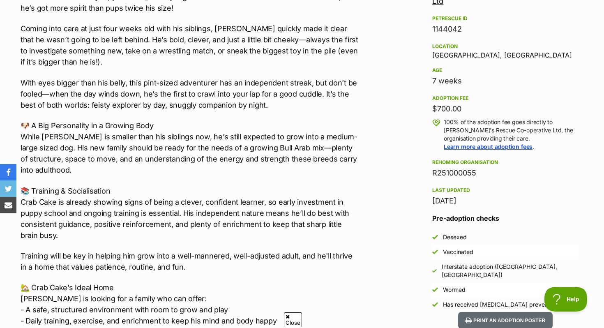
click at [136, 156] on p "🐶 A Big Personality in a Growing Body While Crab Cake is smaller than his sibli…" at bounding box center [190, 147] width 339 height 55
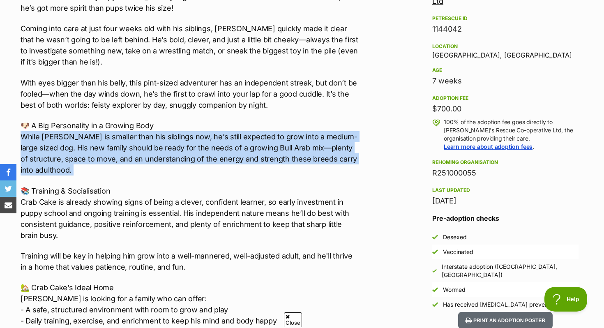
click at [136, 156] on p "🐶 A Big Personality in a Growing Body While Crab Cake is smaller than his sibli…" at bounding box center [190, 147] width 339 height 55
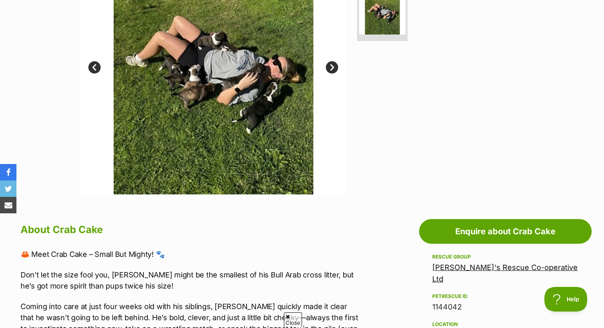
scroll to position [406, 0]
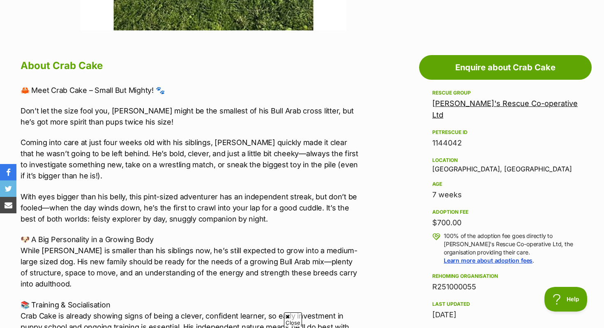
click at [136, 156] on p "Coming into care at just four weeks old with his siblings, Crab Cake quickly ma…" at bounding box center [190, 159] width 339 height 44
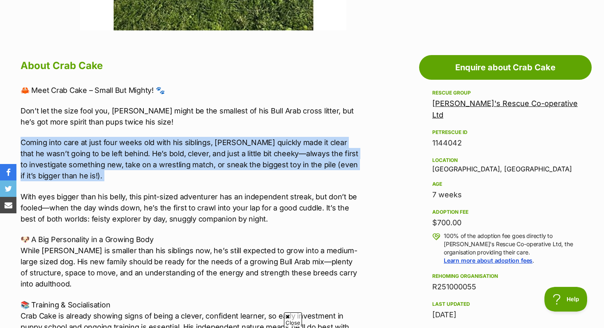
click at [136, 156] on p "Coming into care at just four weeks old with his siblings, Crab Cake quickly ma…" at bounding box center [190, 159] width 339 height 44
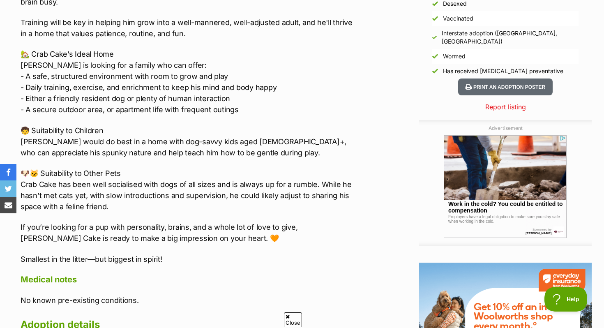
scroll to position [758, 0]
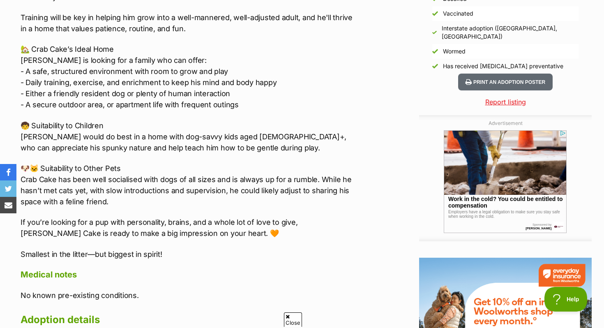
click at [119, 81] on p "🏡 Crab Cake’s Ideal Home Crab Cake is looking for a family who can offer: - A s…" at bounding box center [190, 77] width 339 height 67
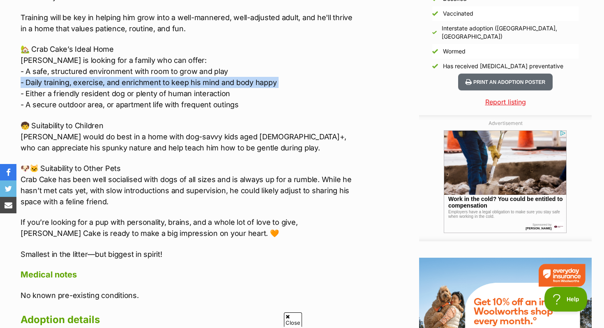
click at [119, 81] on p "🏡 Crab Cake’s Ideal Home Crab Cake is looking for a family who can offer: - A s…" at bounding box center [190, 77] width 339 height 67
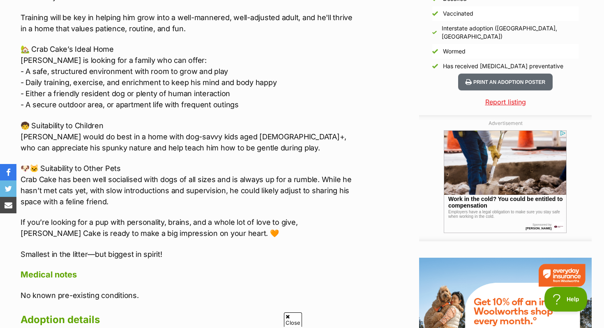
click at [119, 93] on p "🏡 Crab Cake’s Ideal Home Crab Cake is looking for a family who can offer: - A s…" at bounding box center [190, 77] width 339 height 67
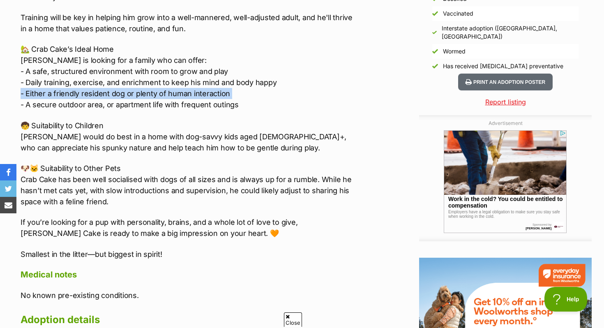
click at [119, 93] on p "🏡 Crab Cake’s Ideal Home Crab Cake is looking for a family who can offer: - A s…" at bounding box center [190, 77] width 339 height 67
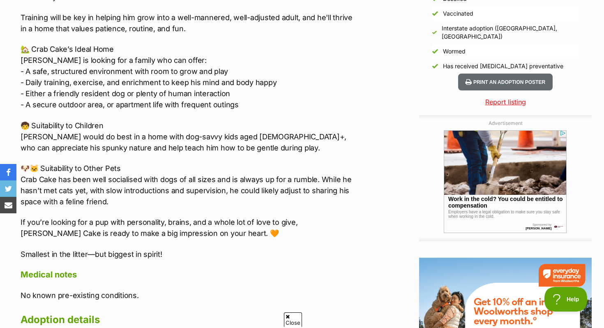
click at [119, 103] on p "🏡 Crab Cake’s Ideal Home Crab Cake is looking for a family who can offer: - A s…" at bounding box center [190, 77] width 339 height 67
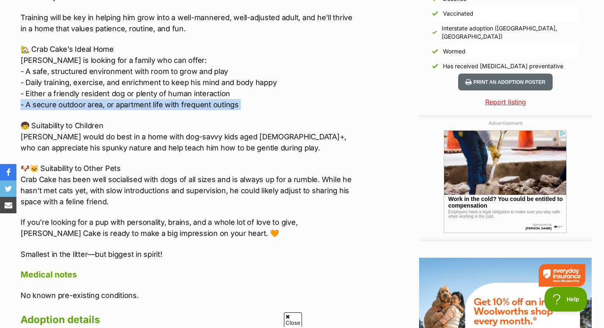
click at [119, 103] on p "🏡 Crab Cake’s Ideal Home Crab Cake is looking for a family who can offer: - A s…" at bounding box center [190, 77] width 339 height 67
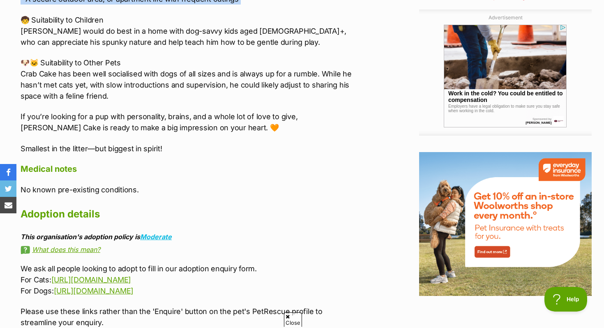
scroll to position [0, 0]
click at [128, 66] on p "🐶🐱 Suitability to Other Pets Crab Cake has been well socialised with dogs of al…" at bounding box center [190, 79] width 339 height 44
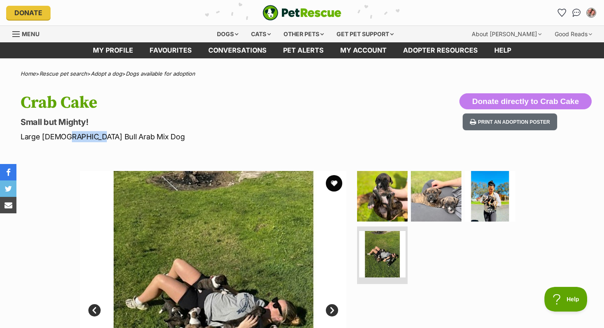
drag, startPoint x: 62, startPoint y: 136, endPoint x: 88, endPoint y: 136, distance: 26.7
click at [88, 136] on p "Large Male Bull Arab Mix Dog" at bounding box center [194, 136] width 347 height 11
copy p "Bull Ara"
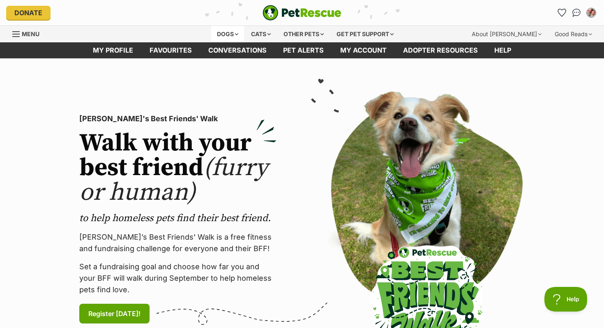
click at [224, 29] on div "Dogs" at bounding box center [227, 34] width 33 height 16
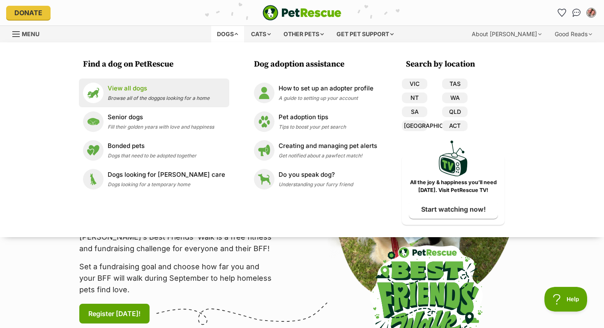
click at [187, 85] on p "View all dogs" at bounding box center [159, 88] width 102 height 9
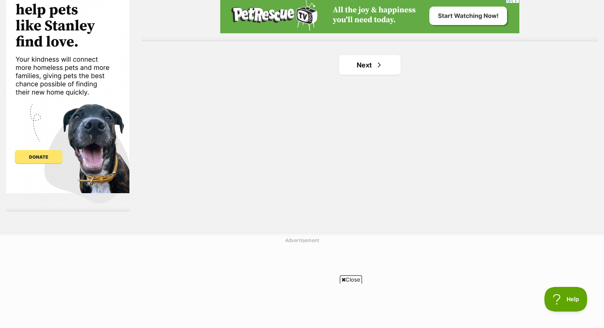
scroll to position [1554, 0]
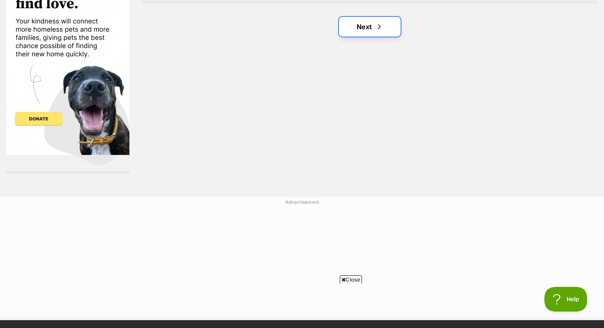
click at [349, 25] on link "Next" at bounding box center [370, 27] width 62 height 20
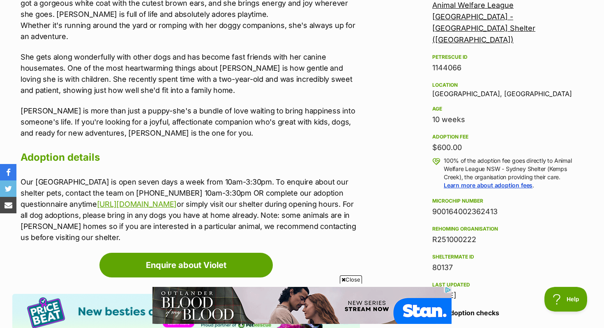
scroll to position [527, 0]
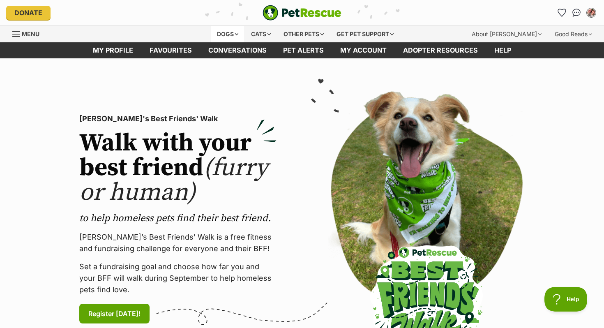
click at [219, 30] on div "Dogs" at bounding box center [227, 34] width 33 height 16
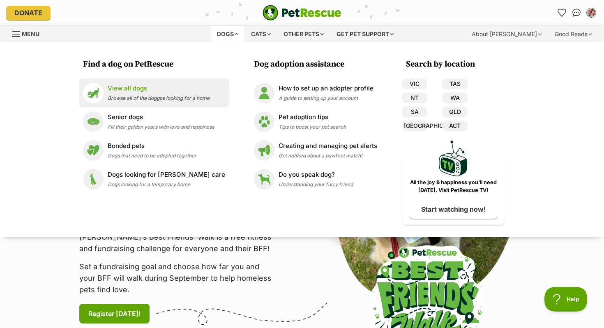
click at [183, 90] on p "View all dogs" at bounding box center [159, 88] width 102 height 9
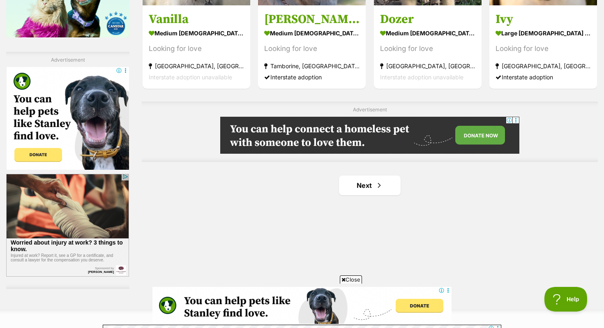
scroll to position [1499, 0]
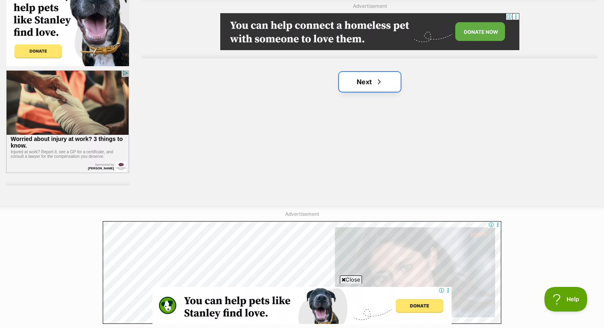
click at [359, 82] on link "Next" at bounding box center [370, 82] width 62 height 20
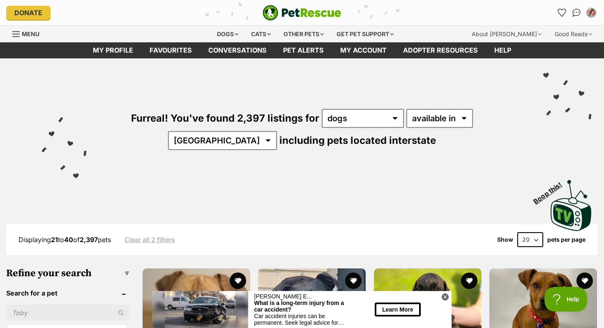
click at [274, 15] on img "PetRescue" at bounding box center [301, 13] width 79 height 16
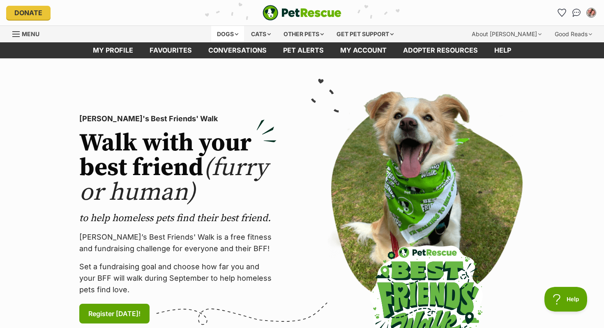
click at [214, 33] on div "Dogs" at bounding box center [227, 34] width 33 height 16
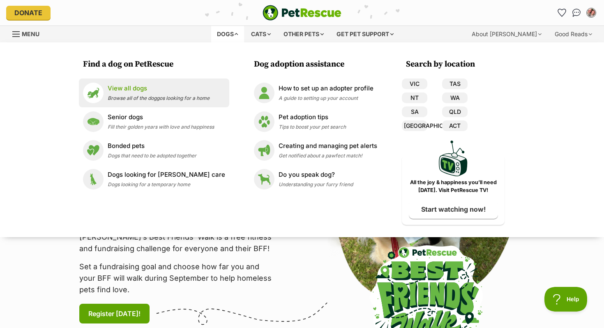
click at [142, 91] on p "View all dogs" at bounding box center [159, 88] width 102 height 9
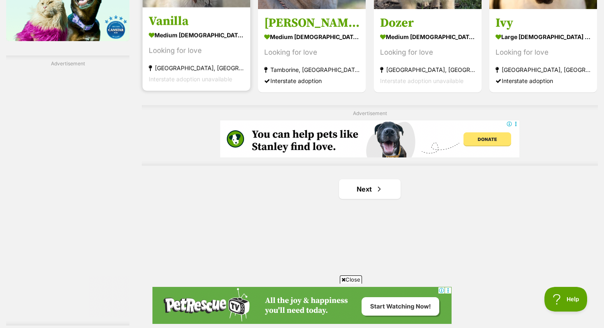
scroll to position [1410, 0]
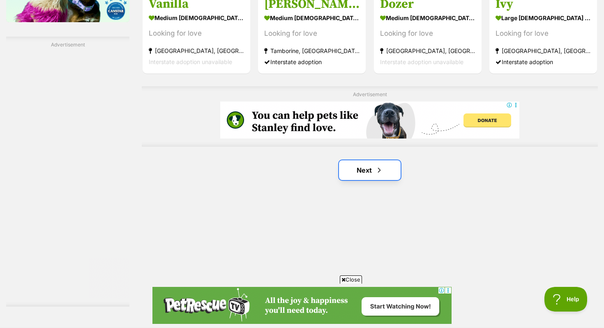
click at [367, 169] on link "Next" at bounding box center [370, 170] width 62 height 20
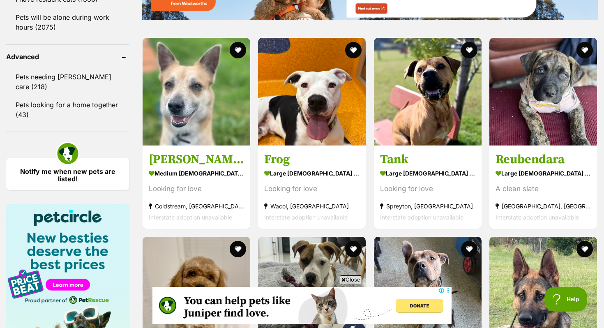
scroll to position [1080, 0]
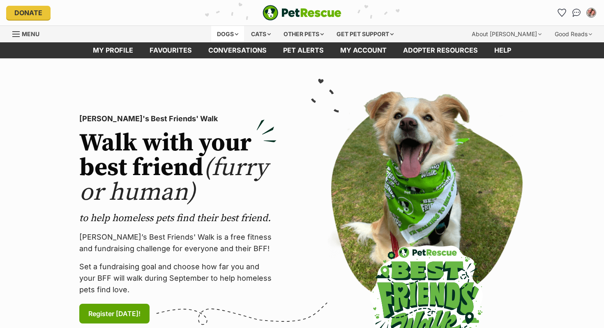
click at [225, 34] on div "Dogs" at bounding box center [227, 34] width 33 height 16
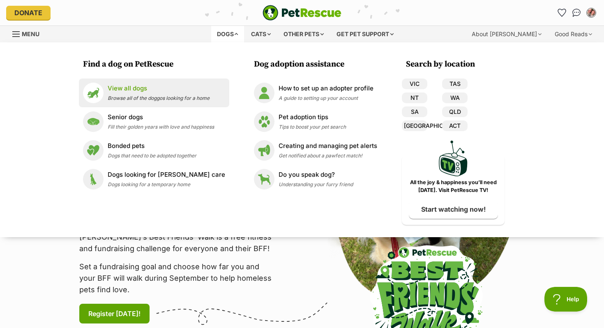
click at [163, 85] on p "View all dogs" at bounding box center [159, 88] width 102 height 9
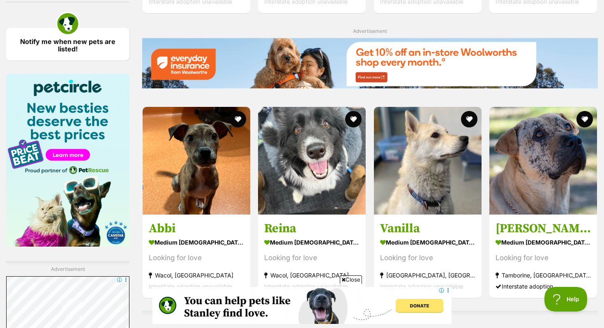
scroll to position [1374, 0]
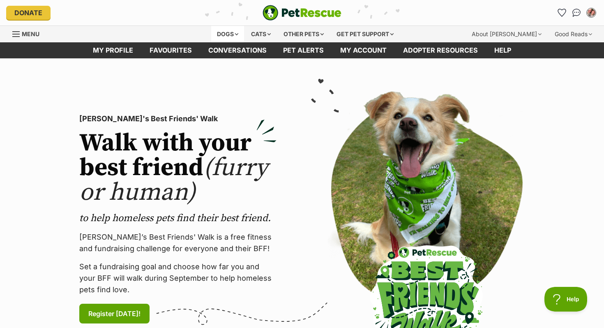
click at [217, 28] on div "Dogs" at bounding box center [227, 34] width 33 height 16
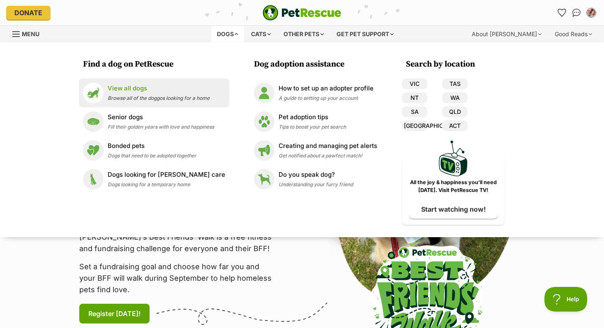
click at [142, 85] on p "View all dogs" at bounding box center [159, 88] width 102 height 9
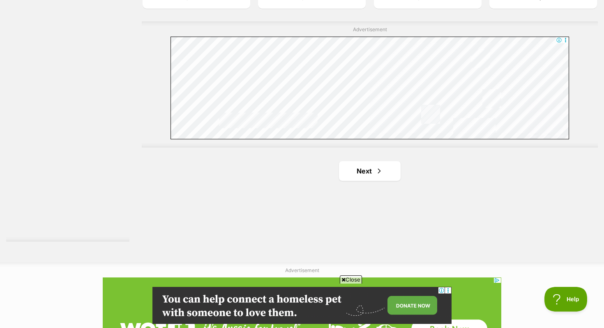
scroll to position [1490, 0]
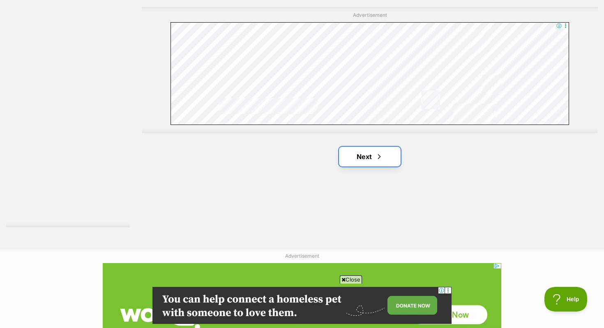
click at [369, 158] on link "Next" at bounding box center [370, 157] width 62 height 20
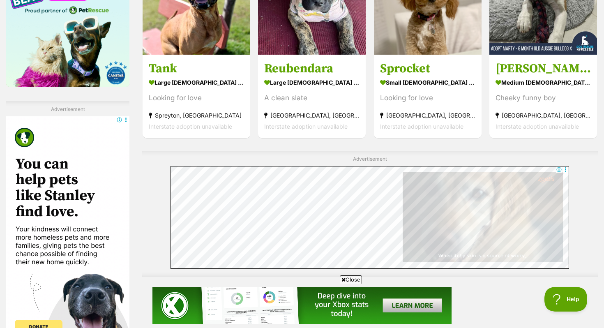
scroll to position [1437, 0]
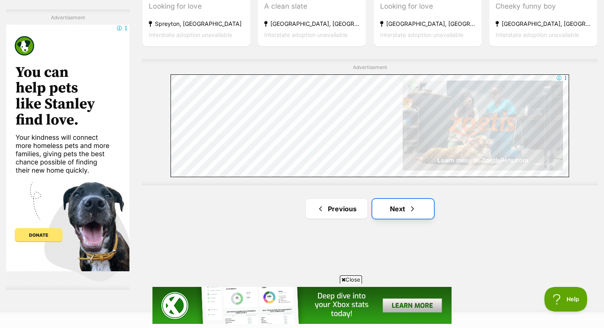
click at [393, 209] on link "Next" at bounding box center [403, 209] width 62 height 20
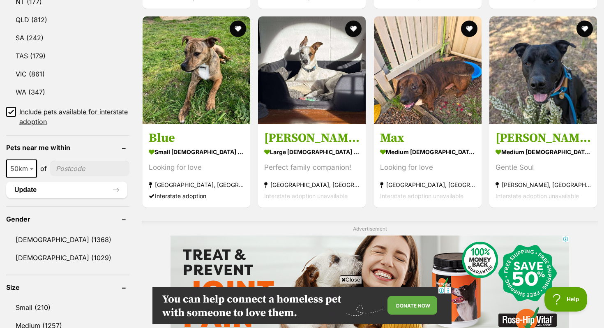
scroll to position [498, 0]
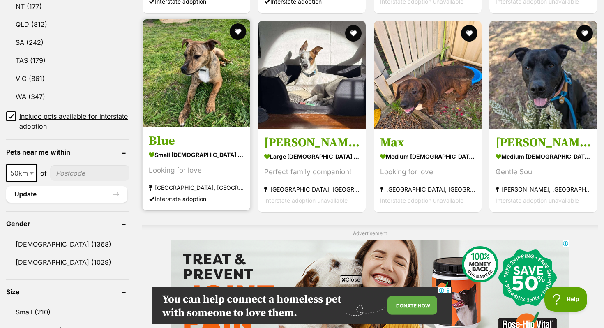
click at [179, 106] on img at bounding box center [196, 73] width 108 height 108
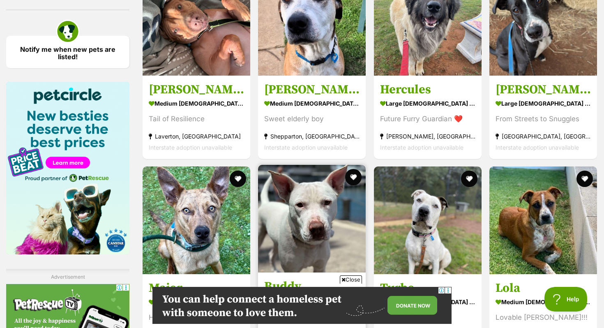
scroll to position [1613, 0]
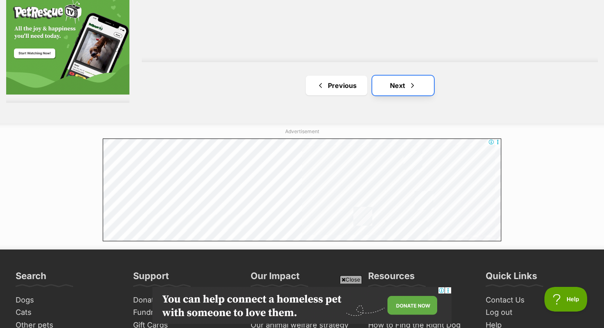
click at [384, 83] on link "Next" at bounding box center [403, 86] width 62 height 20
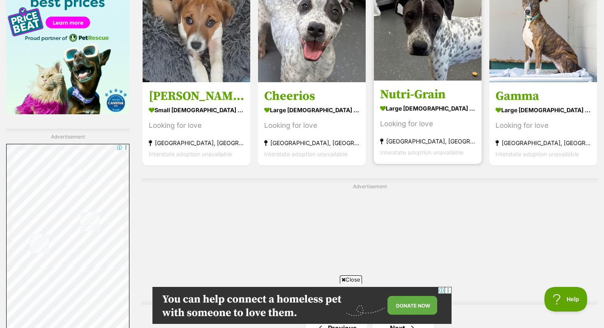
scroll to position [1438, 0]
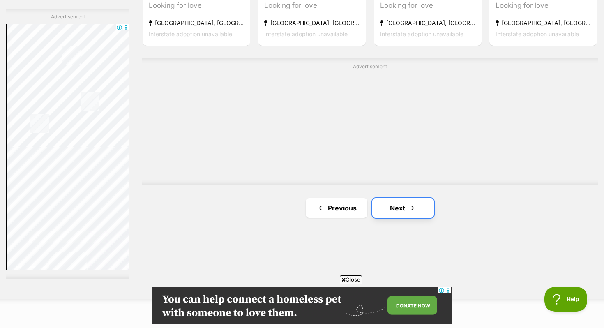
click at [404, 201] on link "Next" at bounding box center [403, 208] width 62 height 20
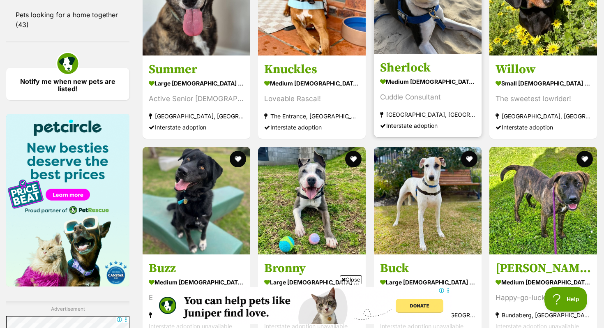
scroll to position [1469, 0]
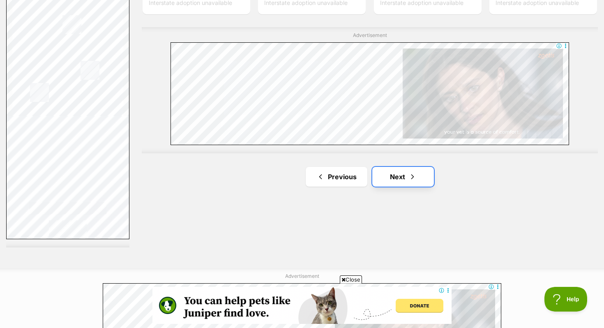
click at [404, 177] on link "Next" at bounding box center [403, 177] width 62 height 20
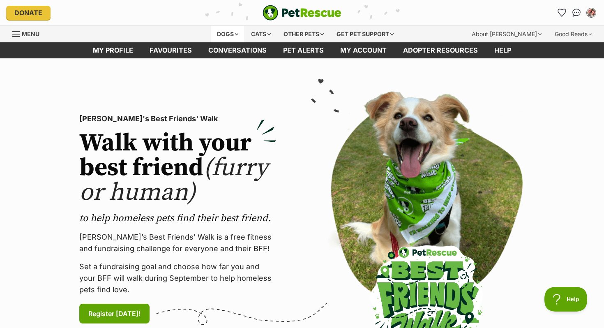
click at [226, 34] on div "Dogs" at bounding box center [227, 34] width 33 height 16
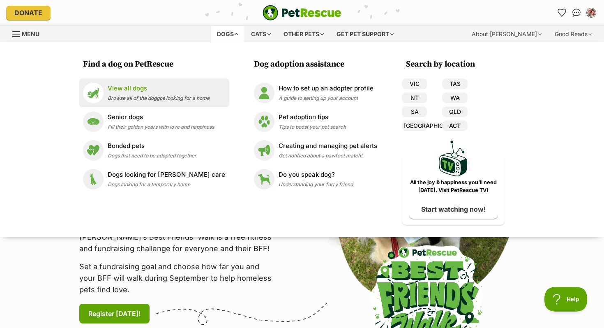
click at [180, 94] on div "View all dogs Browse all of the doggos looking for a home" at bounding box center [159, 93] width 102 height 18
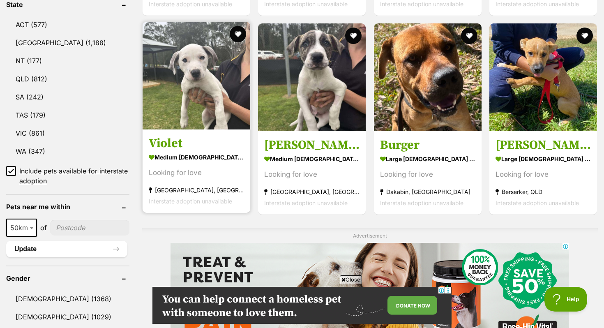
click at [176, 61] on img at bounding box center [196, 76] width 108 height 108
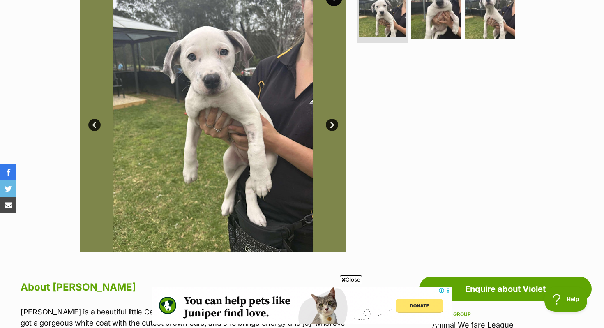
scroll to position [151, 0]
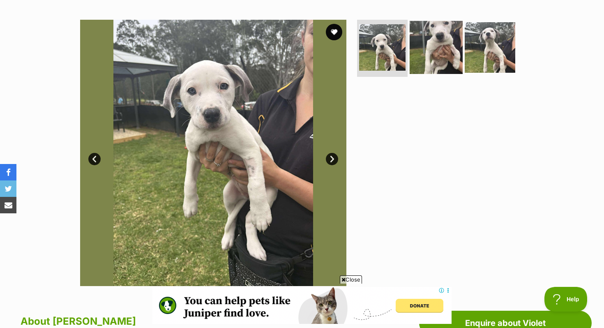
click at [434, 46] on img at bounding box center [435, 47] width 53 height 53
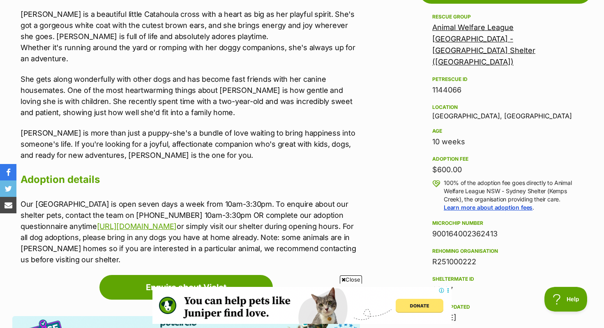
scroll to position [736, 0]
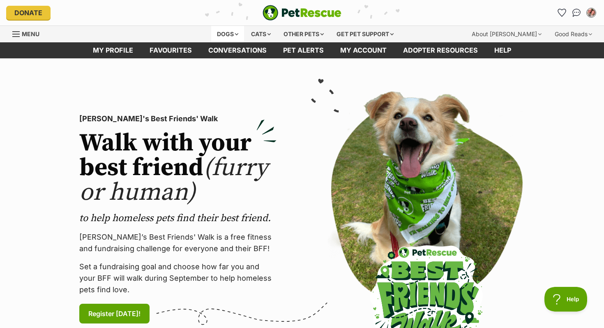
click at [221, 37] on div "Dogs" at bounding box center [227, 34] width 33 height 16
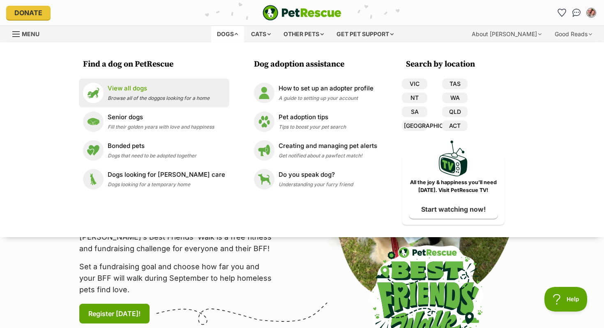
click at [145, 92] on p "View all dogs" at bounding box center [159, 88] width 102 height 9
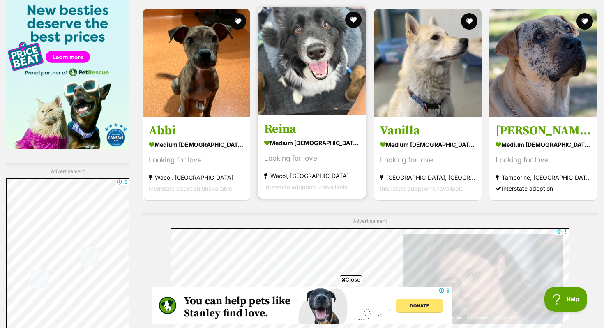
scroll to position [1277, 0]
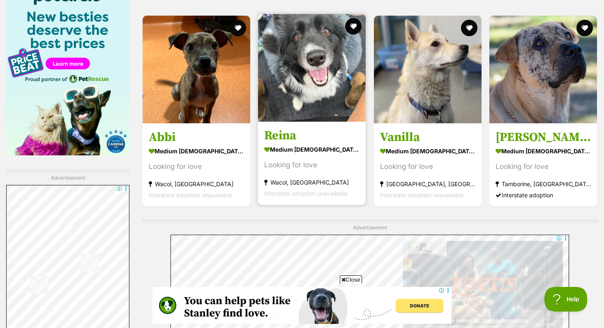
click at [284, 135] on h3 "Reina" at bounding box center [311, 135] width 95 height 16
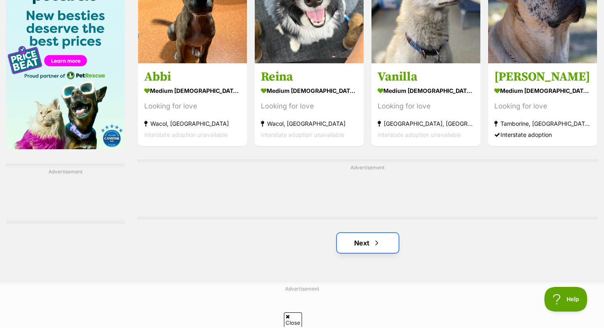
click at [340, 245] on link "Next" at bounding box center [368, 243] width 62 height 20
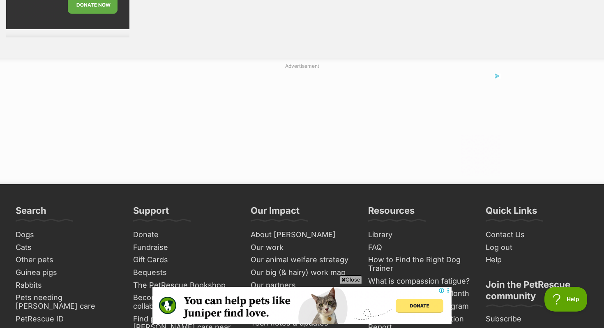
scroll to position [1584, 0]
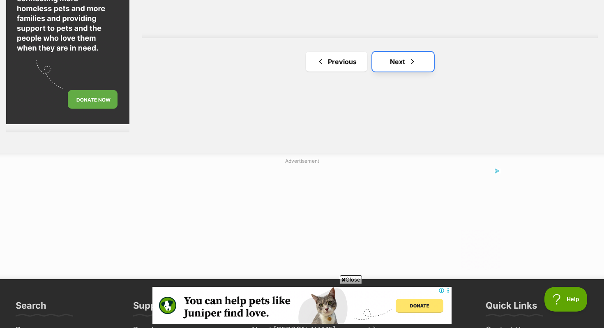
click at [389, 62] on link "Next" at bounding box center [403, 62] width 62 height 20
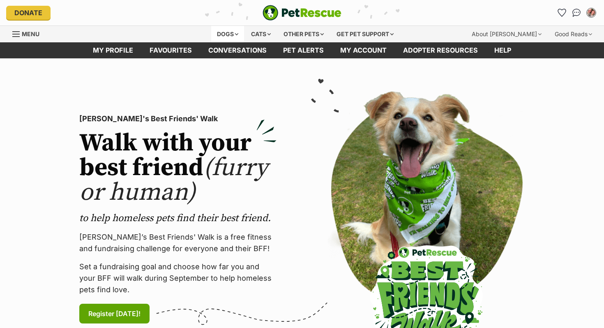
click at [220, 37] on div "Dogs" at bounding box center [227, 34] width 33 height 16
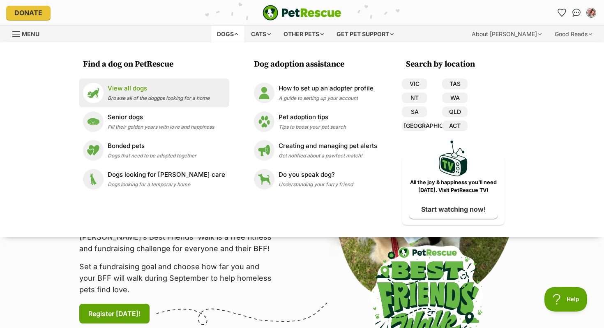
click at [132, 90] on p "View all dogs" at bounding box center [159, 88] width 102 height 9
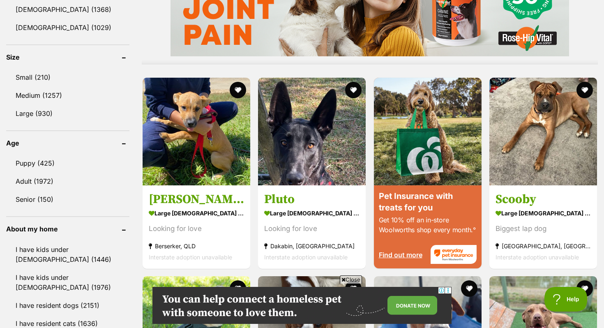
scroll to position [732, 0]
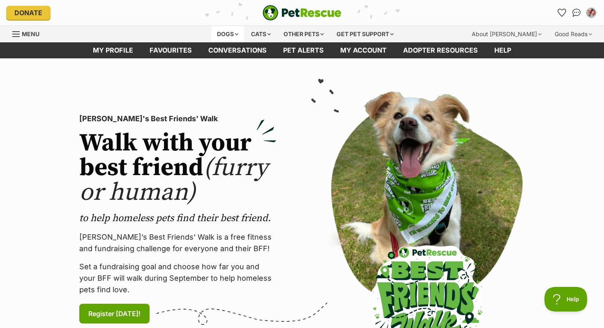
click at [231, 33] on div "Dogs" at bounding box center [227, 34] width 33 height 16
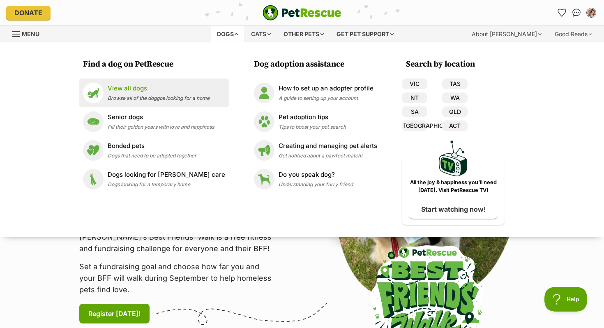
click at [168, 88] on p "View all dogs" at bounding box center [159, 88] width 102 height 9
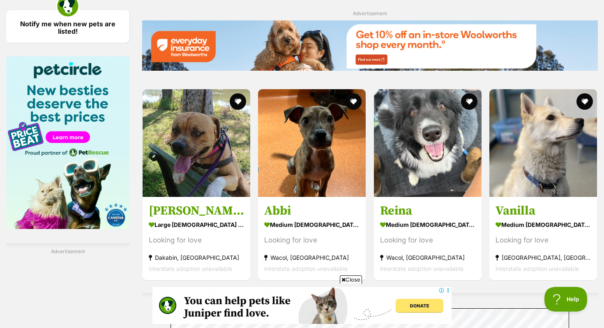
scroll to position [1215, 0]
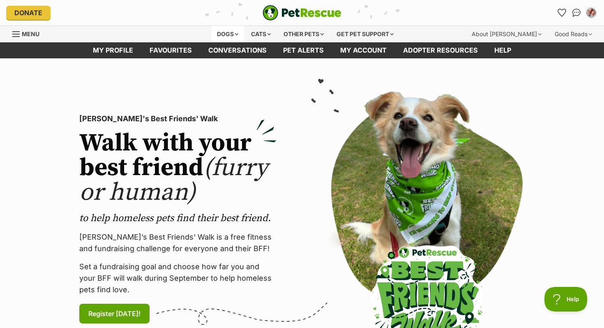
click at [233, 35] on div "Dogs" at bounding box center [227, 34] width 33 height 16
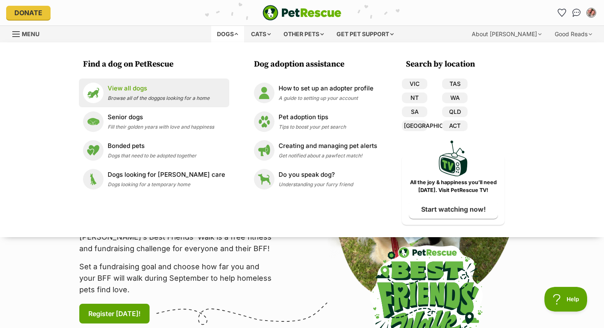
click at [152, 92] on p "View all dogs" at bounding box center [159, 88] width 102 height 9
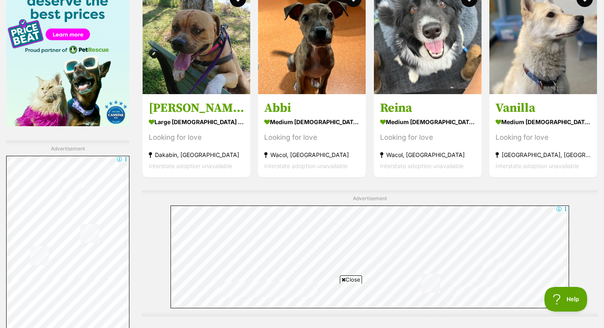
scroll to position [1481, 0]
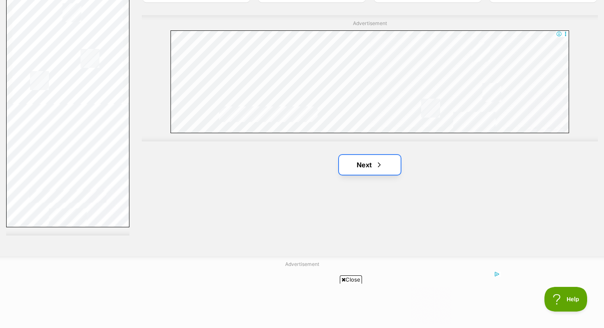
click at [346, 167] on link "Next" at bounding box center [370, 165] width 62 height 20
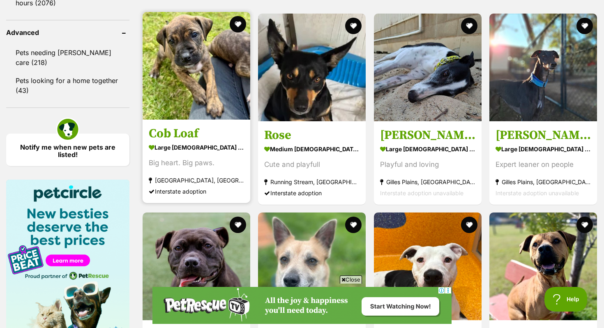
click at [166, 115] on img at bounding box center [196, 66] width 108 height 108
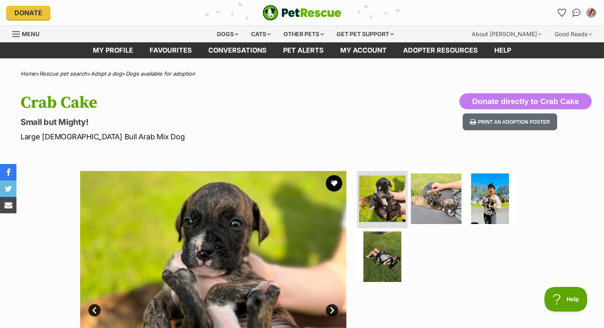
click at [171, 102] on h1 "Crab Cake" at bounding box center [194, 102] width 347 height 19
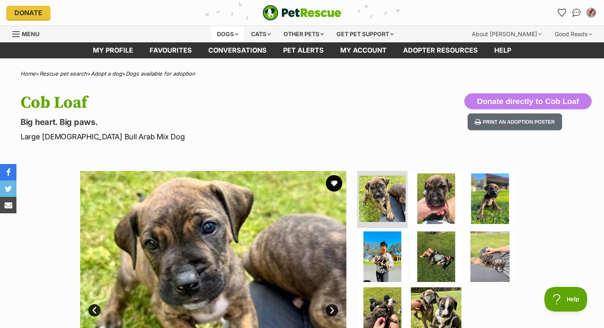
click at [211, 33] on div "Dogs" at bounding box center [227, 34] width 33 height 16
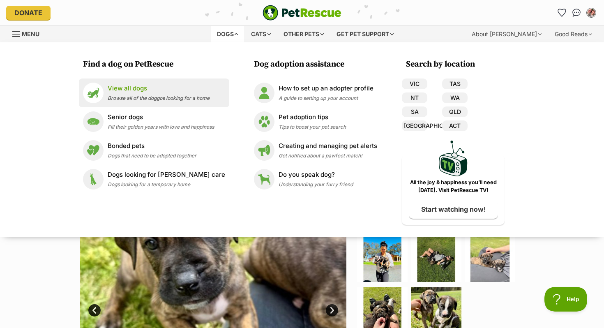
click at [147, 89] on p "View all dogs" at bounding box center [159, 88] width 102 height 9
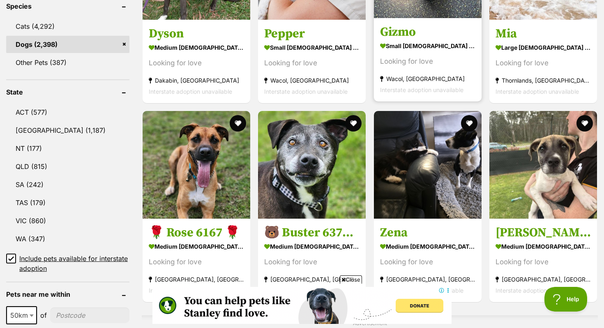
scroll to position [408, 0]
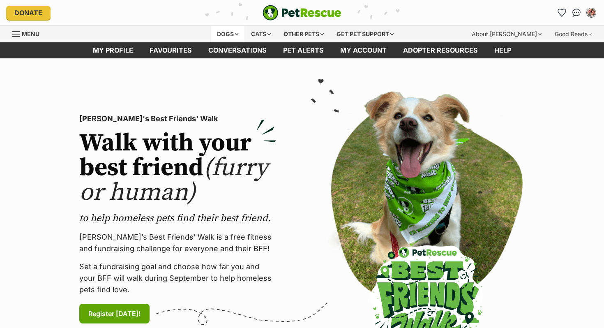
click at [220, 34] on div "Dogs" at bounding box center [227, 34] width 33 height 16
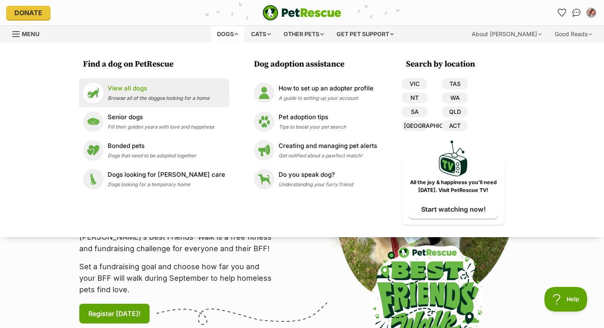
click at [150, 89] on p "View all dogs" at bounding box center [159, 88] width 102 height 9
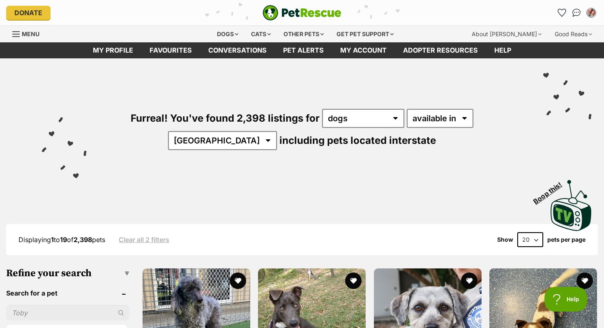
click at [275, 17] on img "PetRescue" at bounding box center [301, 13] width 79 height 16
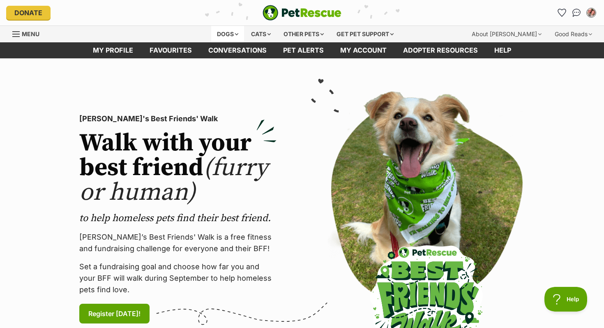
click at [226, 39] on div "Dogs" at bounding box center [227, 34] width 33 height 16
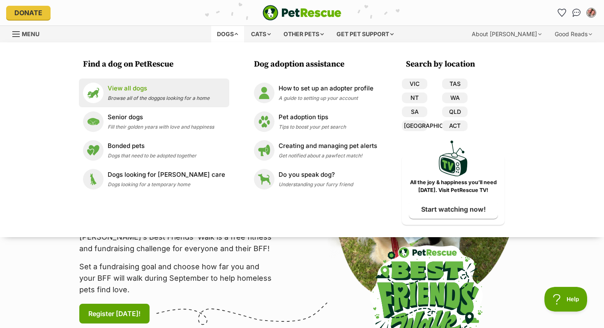
click at [145, 102] on link "View all dogs Browse all of the doggos looking for a home" at bounding box center [154, 93] width 142 height 21
